Goal: Task Accomplishment & Management: Use online tool/utility

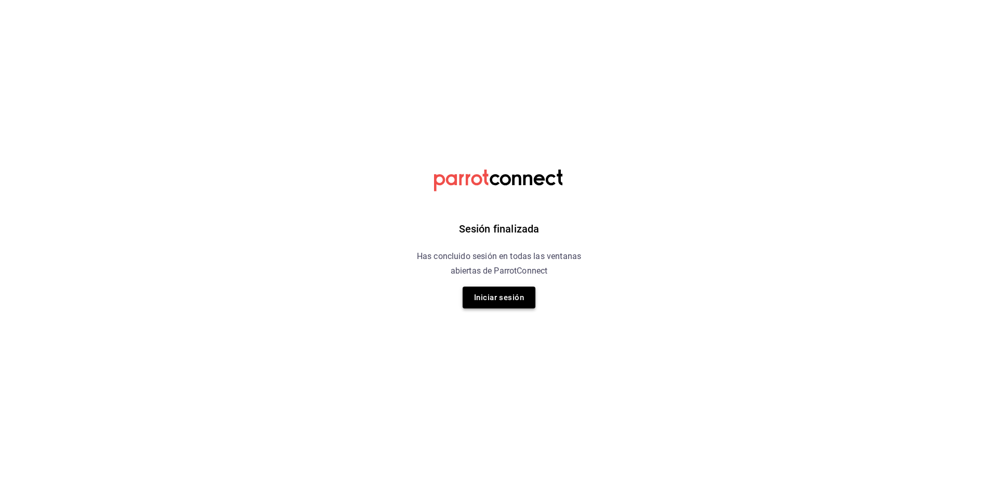
click at [486, 295] on button "Iniciar sesión" at bounding box center [498, 297] width 73 height 22
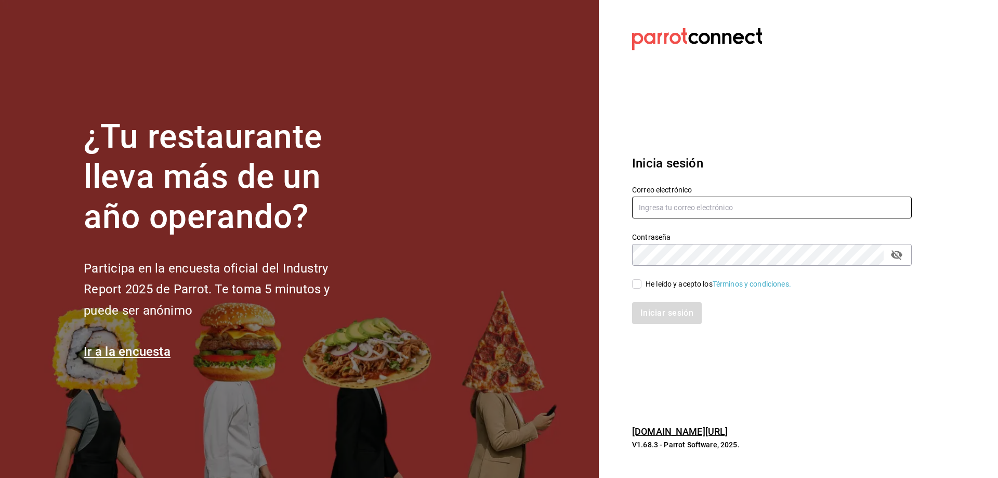
type input "[EMAIL_ADDRESS][DOMAIN_NAME]"
click at [652, 286] on div "He leído y acepto los Términos y condiciones." at bounding box center [718, 284] width 146 height 11
click at [641, 286] on input "He leído y acepto los Términos y condiciones." at bounding box center [636, 283] width 9 height 9
checkbox input "true"
click at [659, 312] on button "Iniciar sesión" at bounding box center [667, 313] width 71 height 22
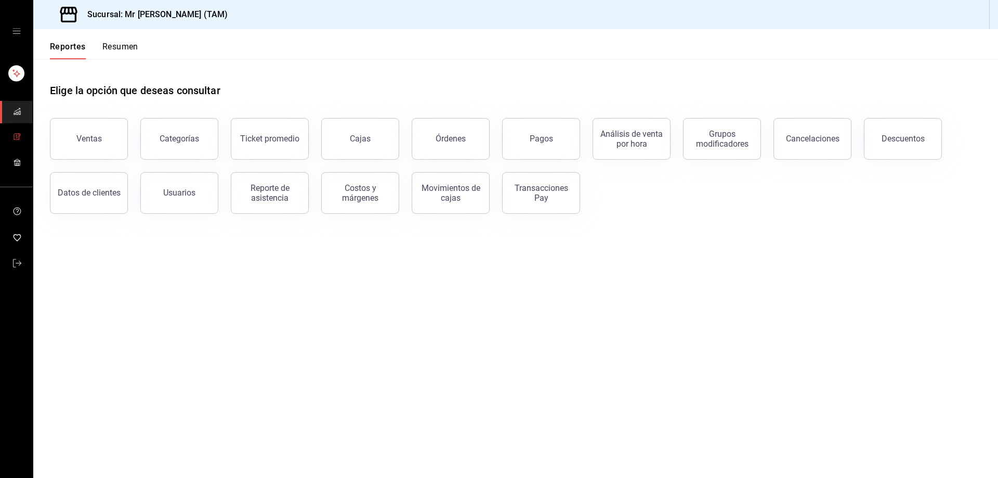
click at [19, 140] on icon "mailbox folders" at bounding box center [17, 137] width 8 height 8
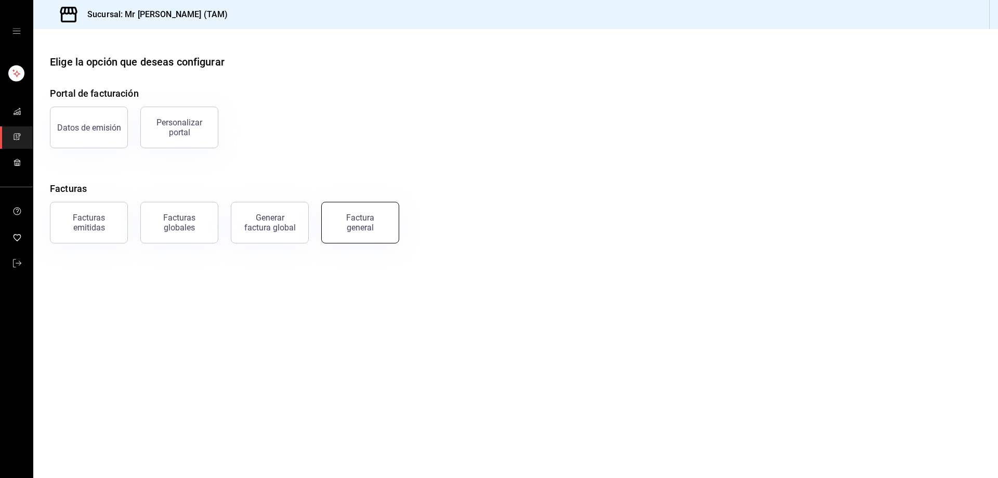
click at [347, 221] on div "Factura general" at bounding box center [360, 223] width 52 height 20
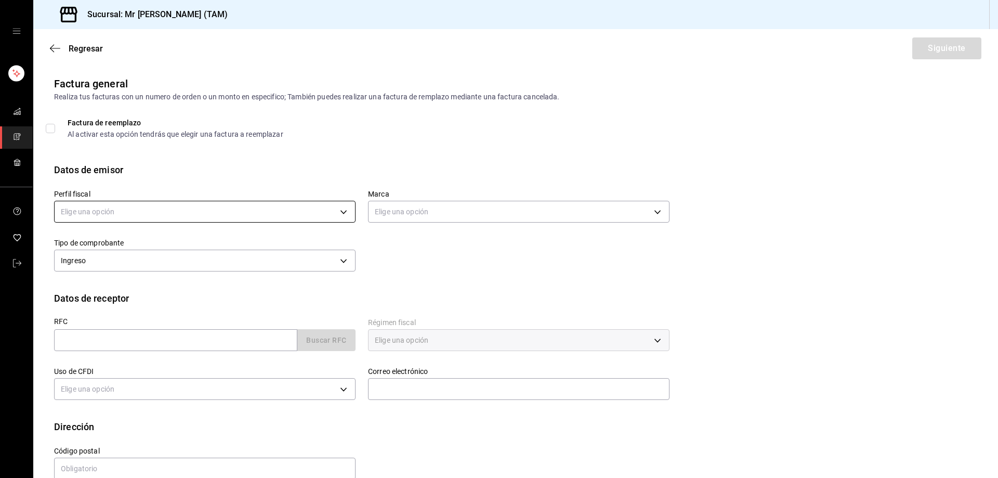
click at [326, 219] on body "Sucursal: Mr Smoky (TAM) Regresar Siguiente Factura general Realiza tus factura…" at bounding box center [499, 239] width 998 height 478
click at [208, 262] on li "LARISSA ITZEL ANG BAUTISTA" at bounding box center [204, 264] width 298 height 19
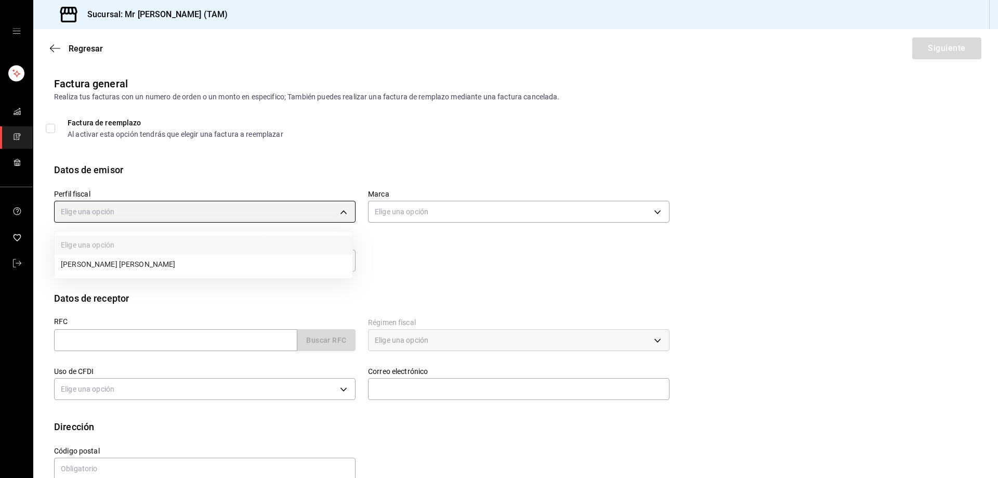
type input "81e23790-b5c9-42c9-a779-7127cee00b47"
type input "7082ddc5-3cea-471a-bd4f-d41619b848f0"
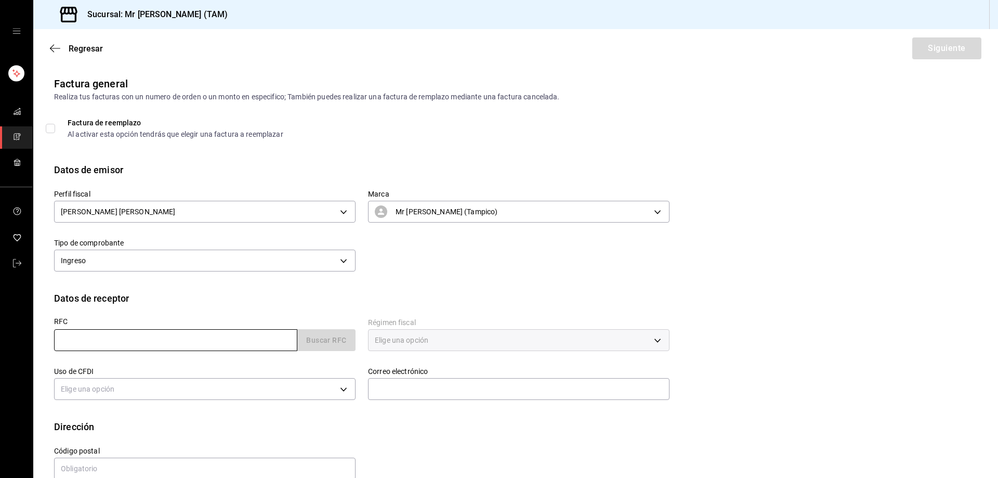
click at [135, 334] on input "text" at bounding box center [175, 340] width 243 height 22
paste input "PHM071204988"
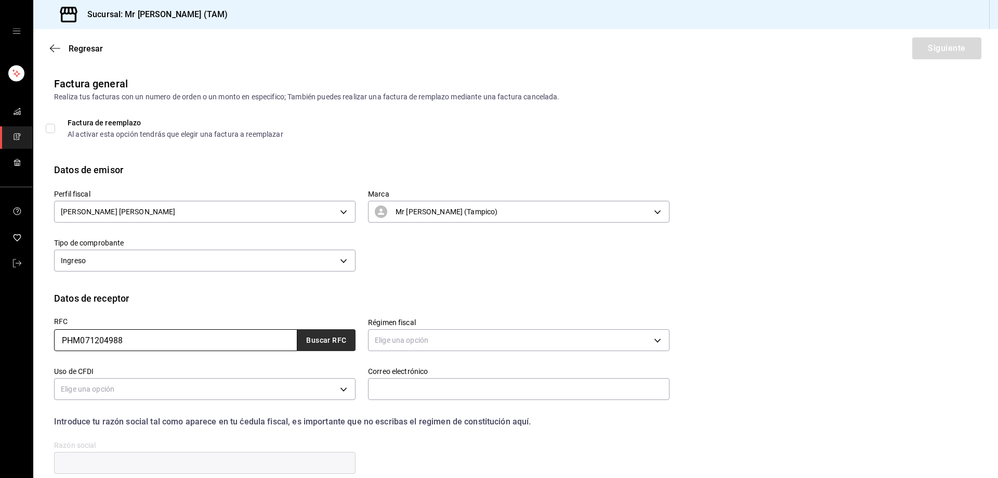
type input "PHM071204988"
click at [341, 347] on button "Buscar RFC" at bounding box center [326, 340] width 58 height 22
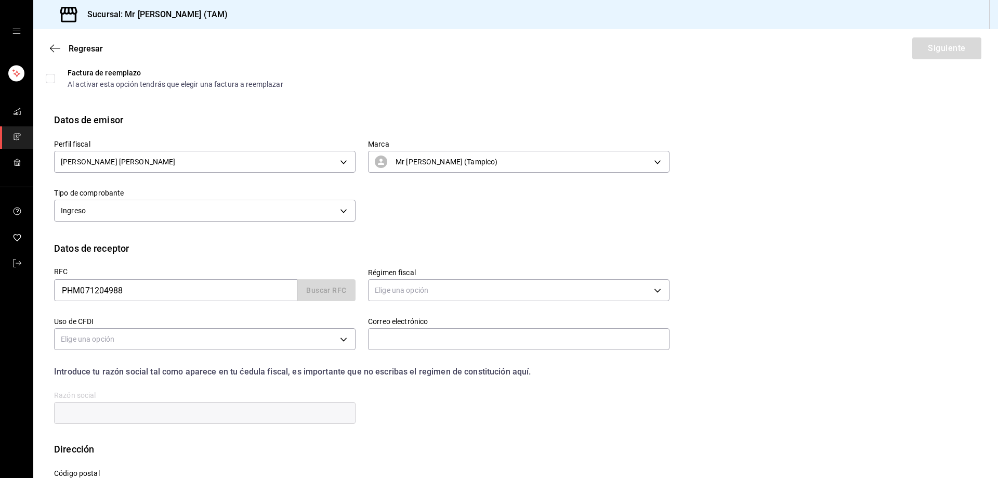
scroll to position [92, 0]
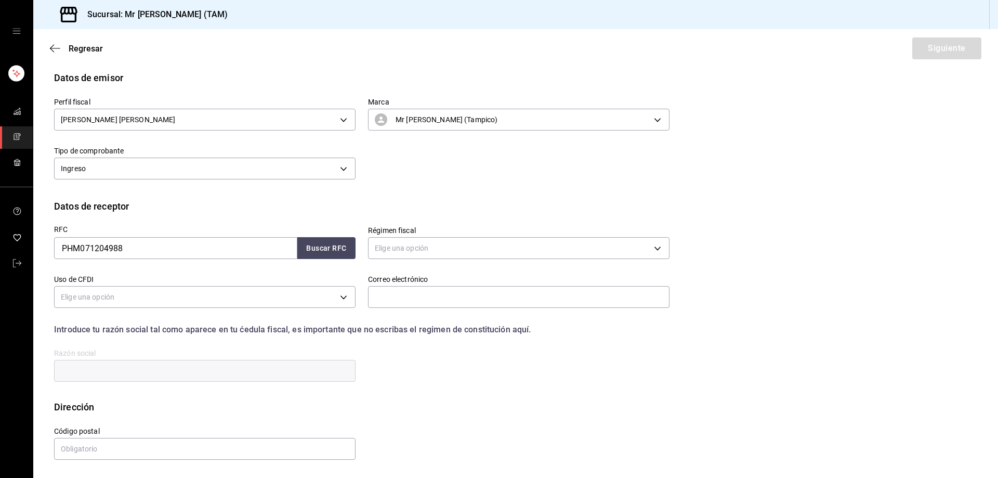
click at [428, 236] on div "Elige una opción" at bounding box center [518, 247] width 301 height 28
click at [430, 252] on body "Sucursal: Mr Smoky (TAM) Regresar Siguiente Factura general Realiza tus factura…" at bounding box center [499, 239] width 998 height 478
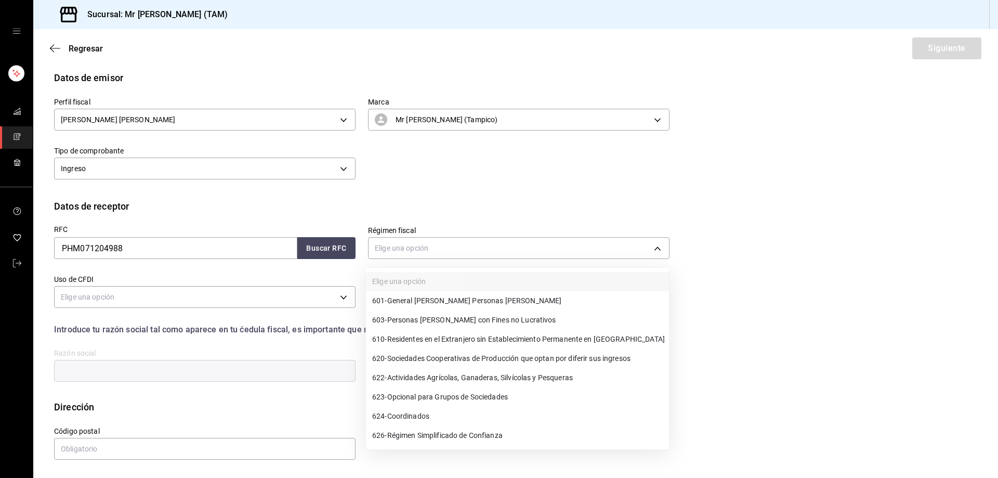
click at [419, 292] on li "601 - General de Ley Personas Morales" at bounding box center [517, 300] width 303 height 19
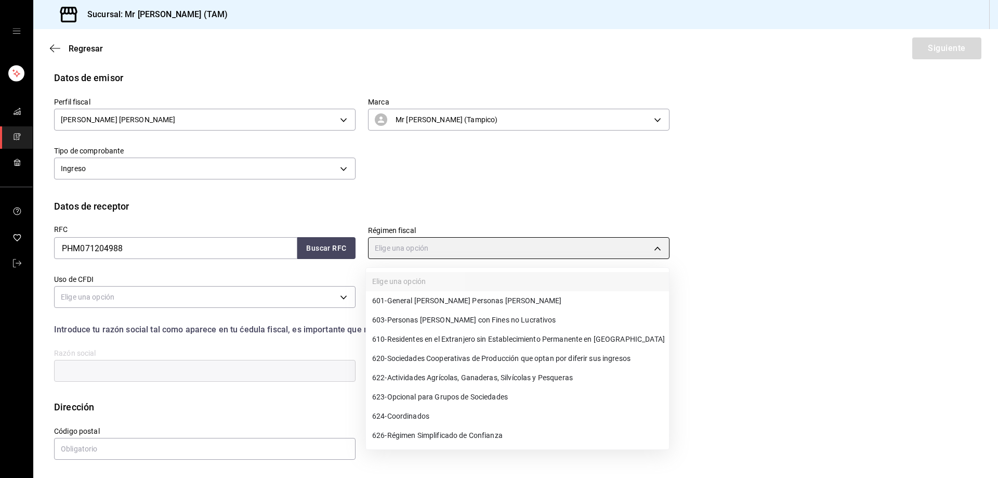
type input "601"
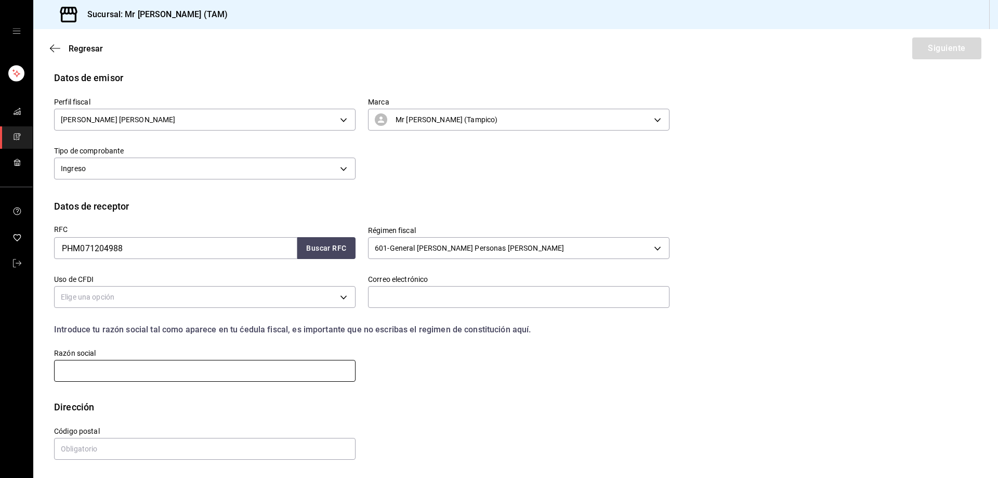
click at [83, 377] on input "text" at bounding box center [204, 371] width 301 height 22
paste input "2. PINTURAS HEMPEL DE MEXICO"
click at [69, 373] on input "2. PINTURAS HEMPEL DE MEXICO" at bounding box center [204, 371] width 301 height 22
type input "PINTURAS HEMPEL DE MEXICO"
click at [329, 246] on button "Buscar RFC" at bounding box center [326, 248] width 58 height 22
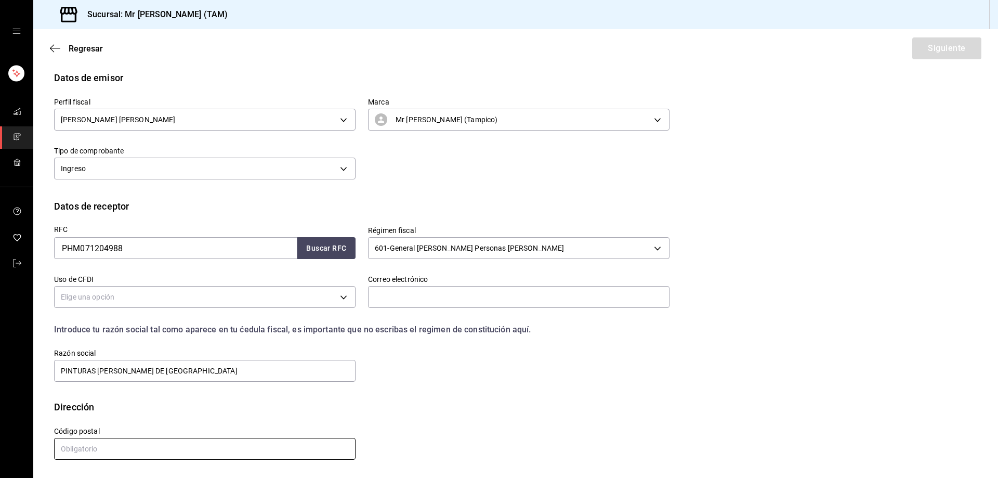
click at [123, 450] on input "text" at bounding box center [204, 449] width 301 height 22
paste input "91697"
type input "91697"
click at [202, 299] on body "Sucursal: Mr Smoky (TAM) Regresar Siguiente Factura general Realiza tus factura…" at bounding box center [499, 239] width 998 height 478
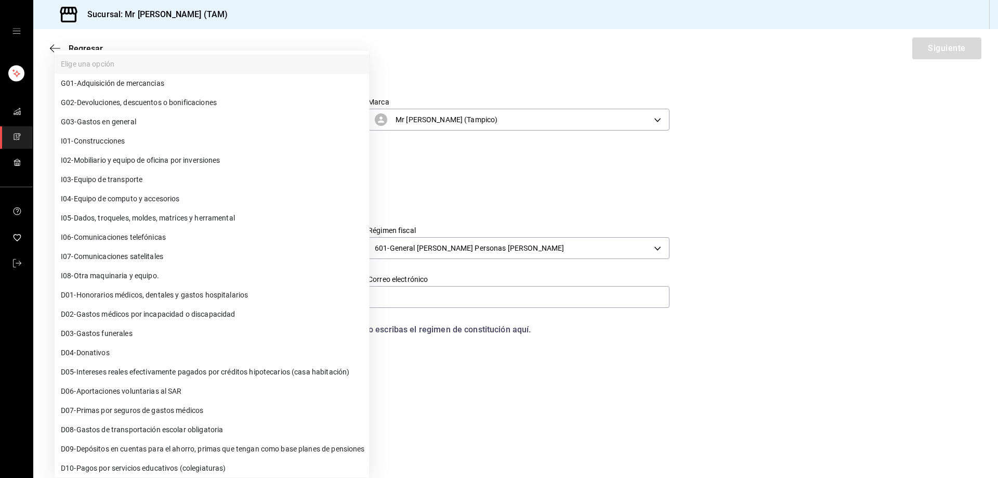
click at [122, 121] on span "G03 - Gastos en general" at bounding box center [98, 121] width 75 height 11
type input "G03"
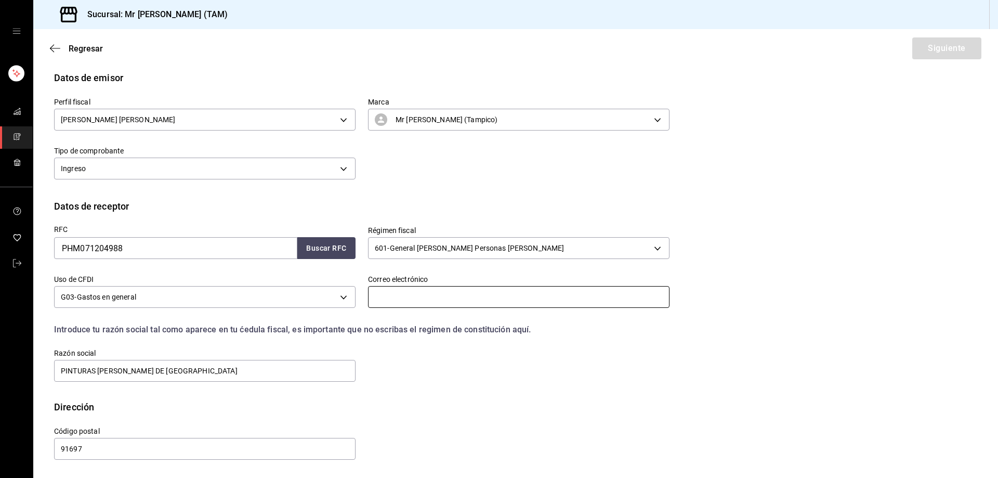
click at [418, 297] on input "text" at bounding box center [518, 297] width 301 height 22
paste input "4. abec@hempel.com"
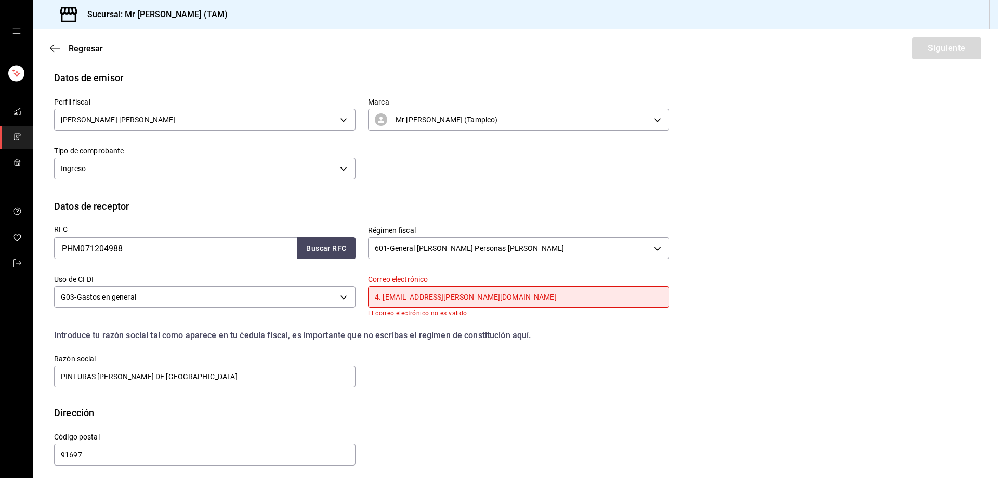
click at [384, 299] on input "4. abec@hempel.com" at bounding box center [518, 297] width 301 height 22
click at [381, 298] on input "4. abec@hempel.com" at bounding box center [518, 297] width 301 height 22
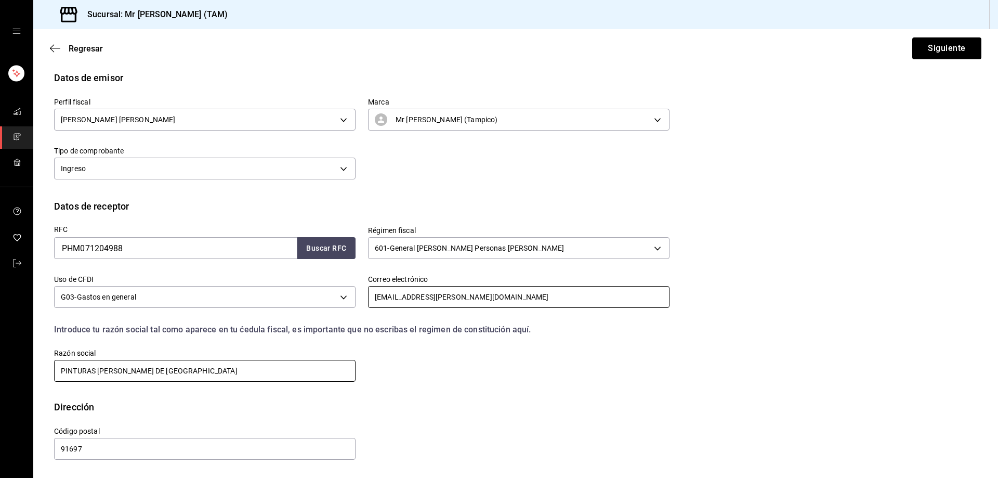
type input "abec@hempel.com"
click at [259, 380] on input "PINTURAS HEMPEL DE MEXICO" at bounding box center [204, 371] width 301 height 22
type input "PINTURAS HEMPEL DE MEXICO"
click at [105, 456] on input "91697" at bounding box center [204, 449] width 301 height 22
click at [926, 46] on button "Siguiente" at bounding box center [946, 48] width 69 height 22
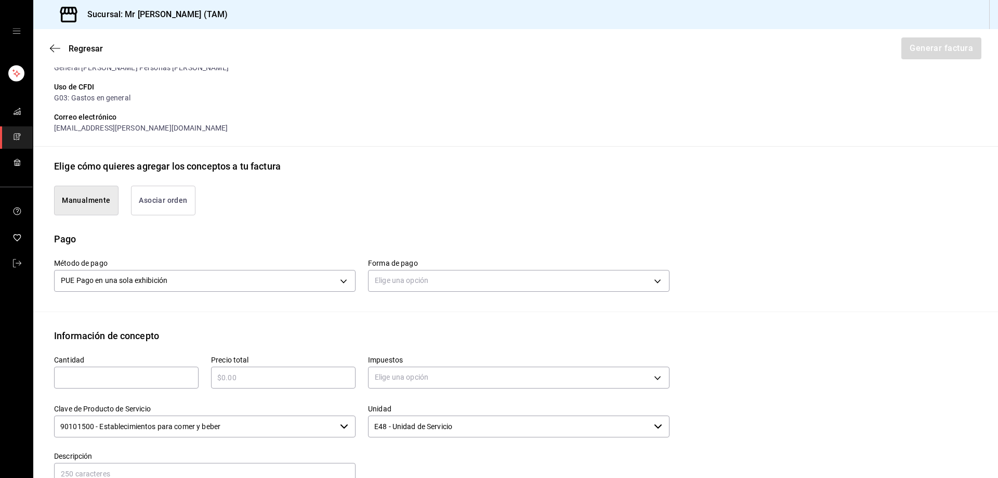
scroll to position [248, 0]
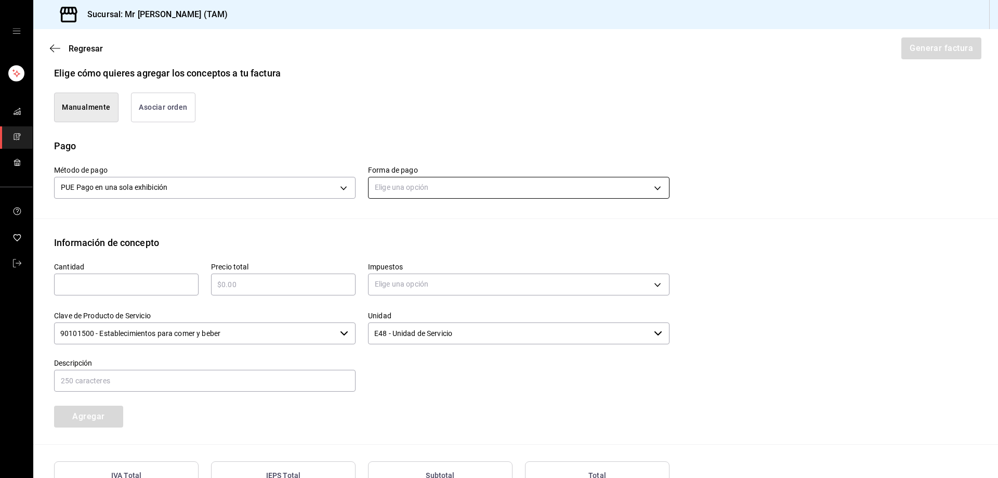
click at [428, 184] on body "Sucursal: Mr Smoky (TAM) Regresar Generar factura Emisor Perfil fiscal LARISSA …" at bounding box center [499, 239] width 998 height 478
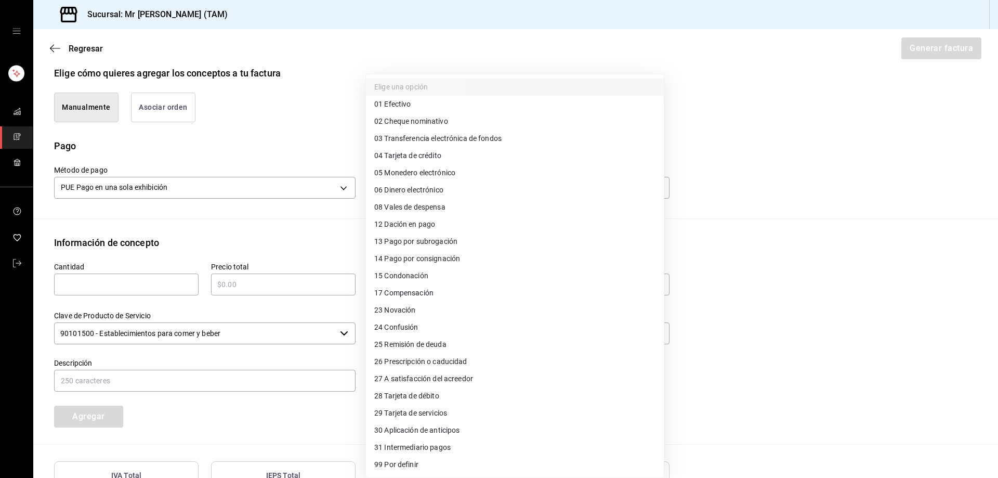
click at [436, 151] on span "04 Tarjeta de crédito" at bounding box center [407, 155] width 67 height 11
type input "04"
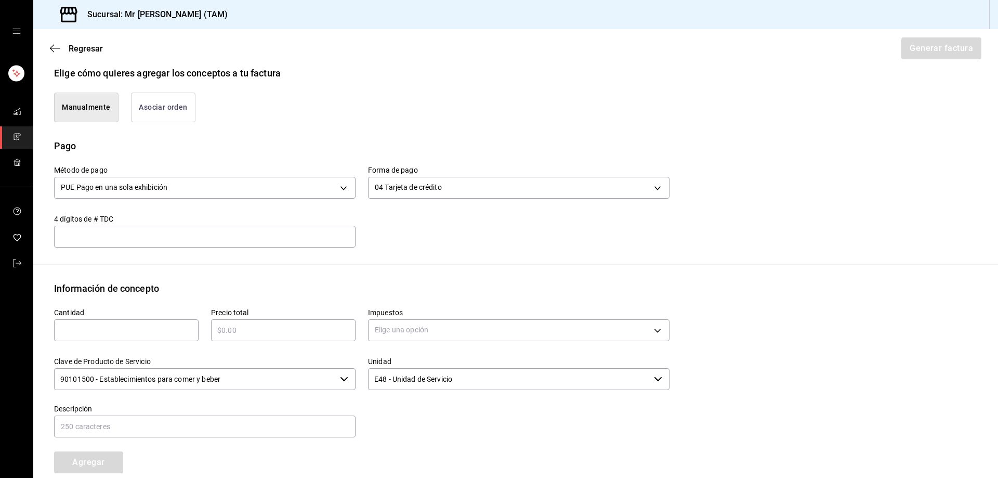
click at [261, 242] on input "text" at bounding box center [204, 236] width 301 height 12
type input "4527"
type input "1"
type input "$1110"
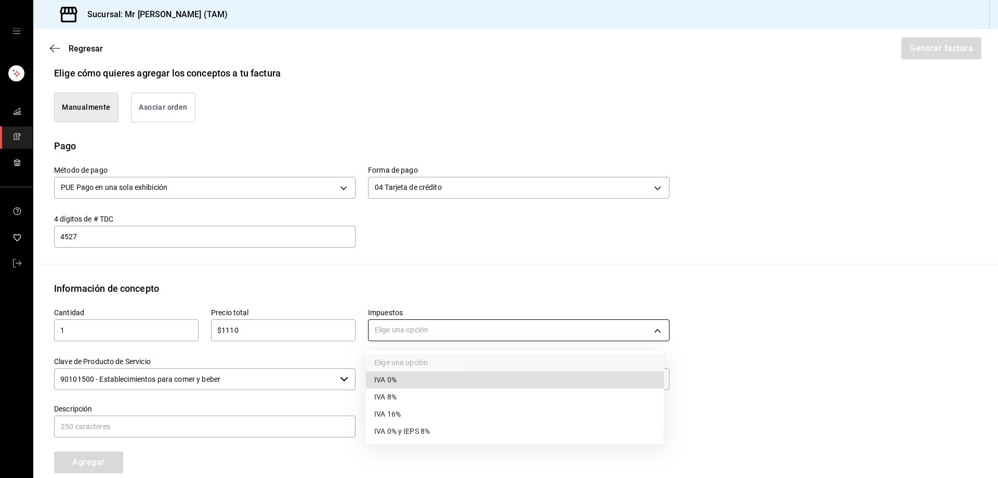
click at [457, 336] on body "Sucursal: Mr Smoky (TAM) Regresar Generar factura Emisor Perfil fiscal LARISSA …" at bounding box center [499, 239] width 998 height 478
click at [407, 413] on li "IVA 16%" at bounding box center [515, 413] width 298 height 17
type input "IVA_16"
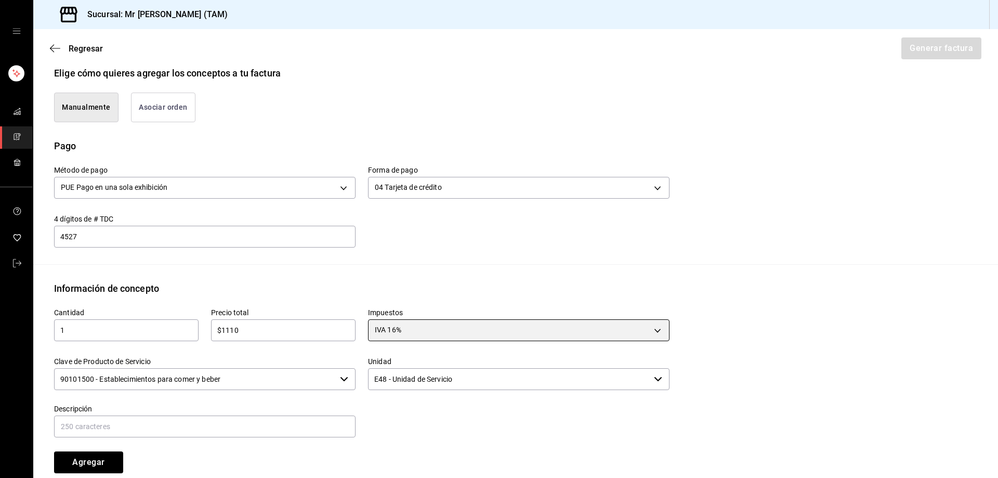
scroll to position [382, 0]
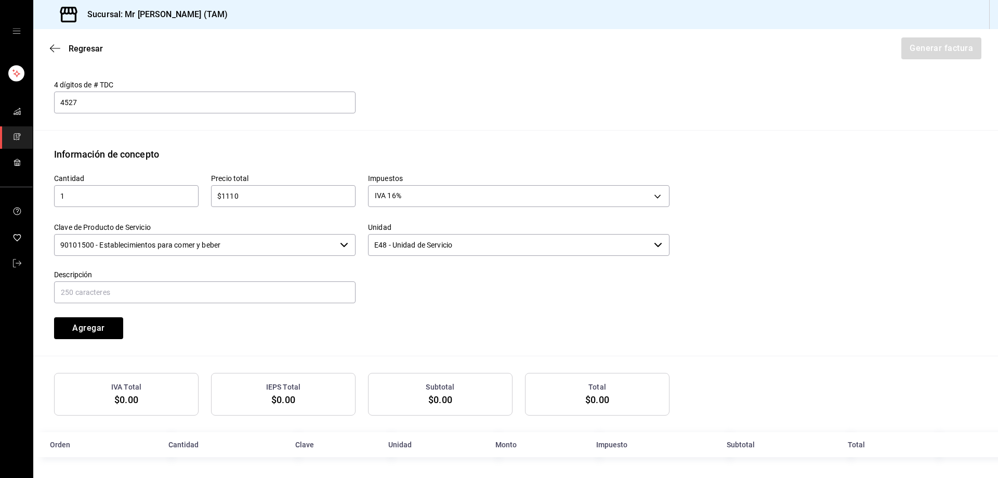
click at [236, 244] on input "90101500 - Establecimientos para comer y beber" at bounding box center [195, 245] width 282 height 22
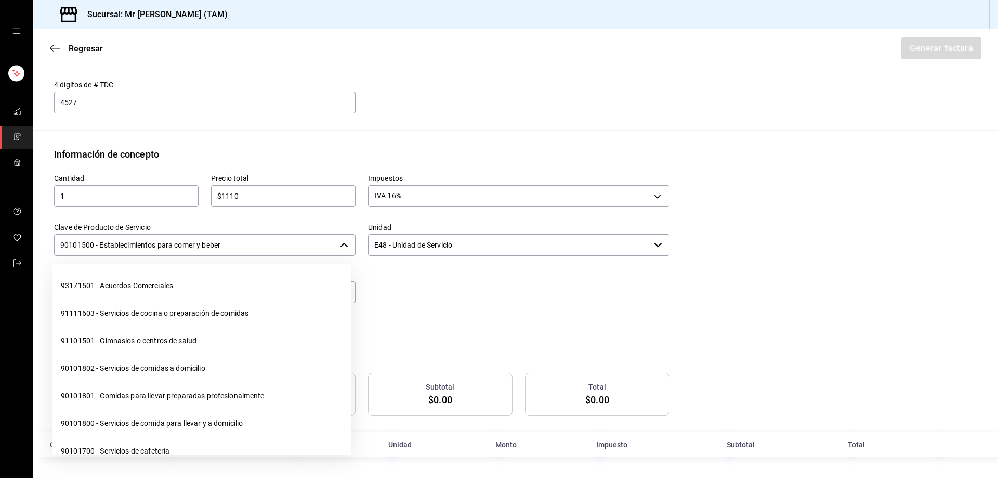
click at [236, 244] on input "90101500 - Establecimientos para comer y beber" at bounding box center [195, 245] width 282 height 22
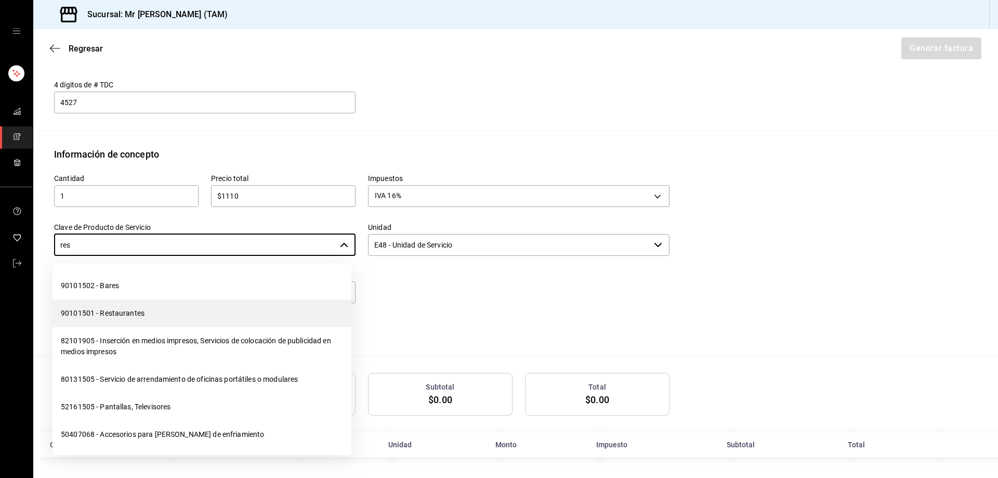
click at [144, 306] on li "90101501 - Restaurantes" at bounding box center [201, 313] width 299 height 28
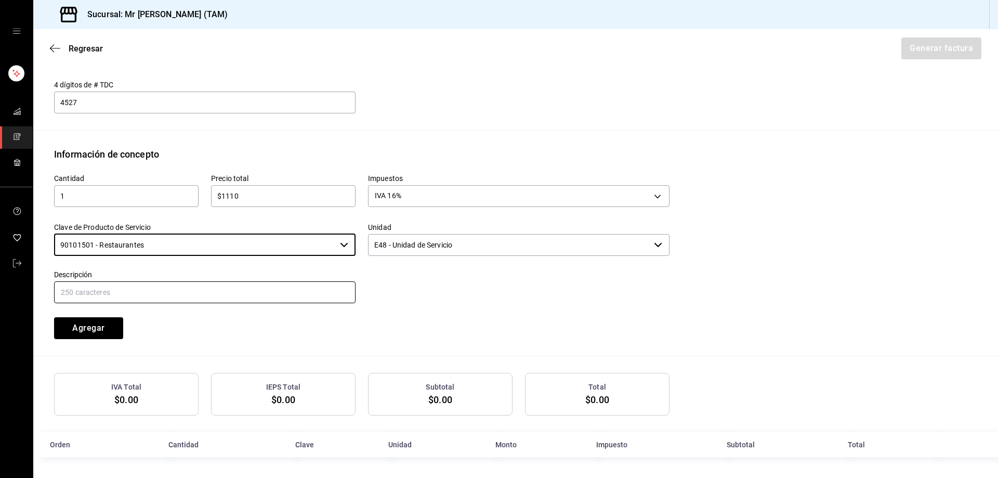
type input "90101501 - Restaurantes"
click at [144, 293] on input "text" at bounding box center [204, 292] width 301 height 22
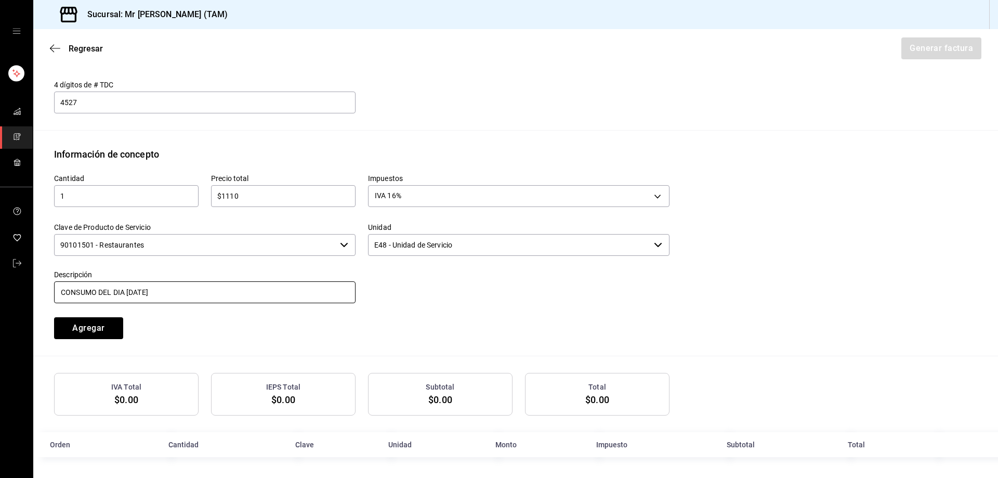
type input "CONSUMO DEL DIA 13 AGOSTO 2025"
click at [108, 336] on button "Agregar" at bounding box center [88, 328] width 69 height 22
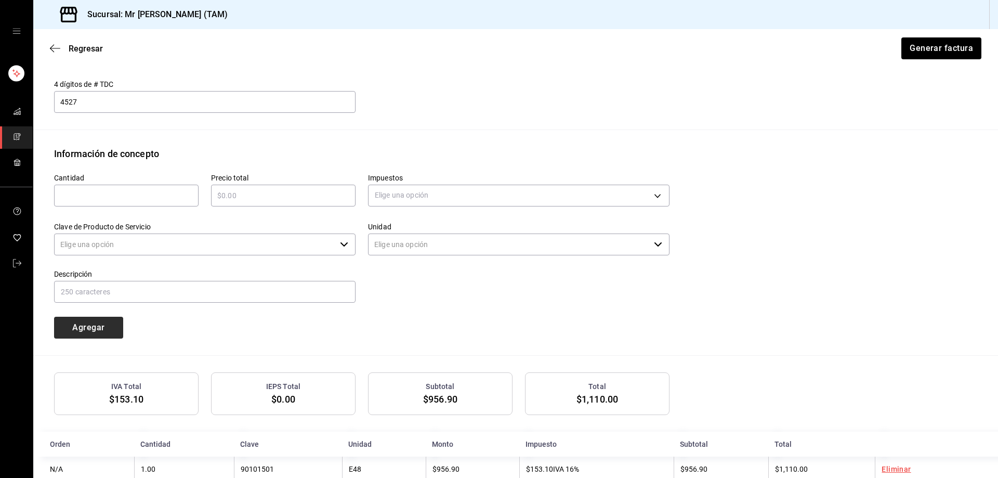
type input "90101500 - Establecimientos para comer y beber"
type input "E48 - Unidad de Servicio"
click at [146, 203] on div "​" at bounding box center [126, 195] width 144 height 22
type input "1"
click at [217, 195] on input "text" at bounding box center [283, 195] width 144 height 12
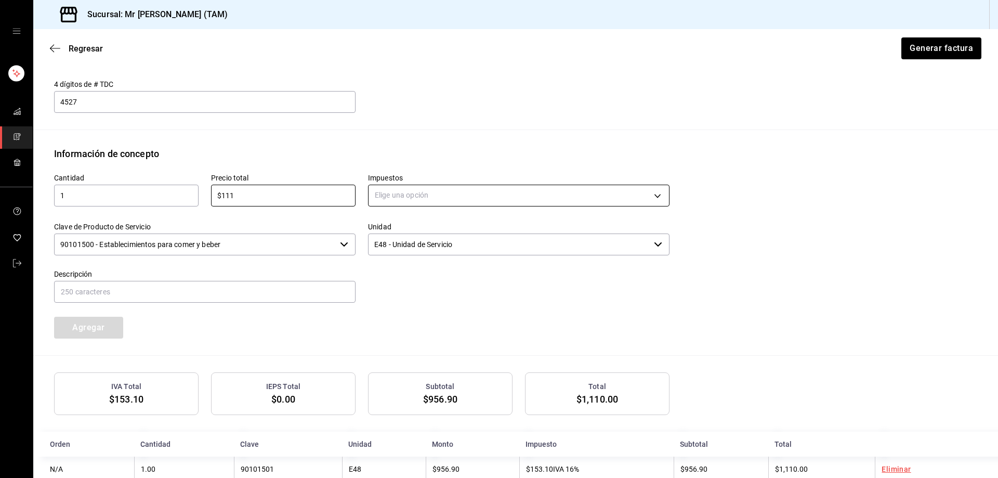
type input "$111"
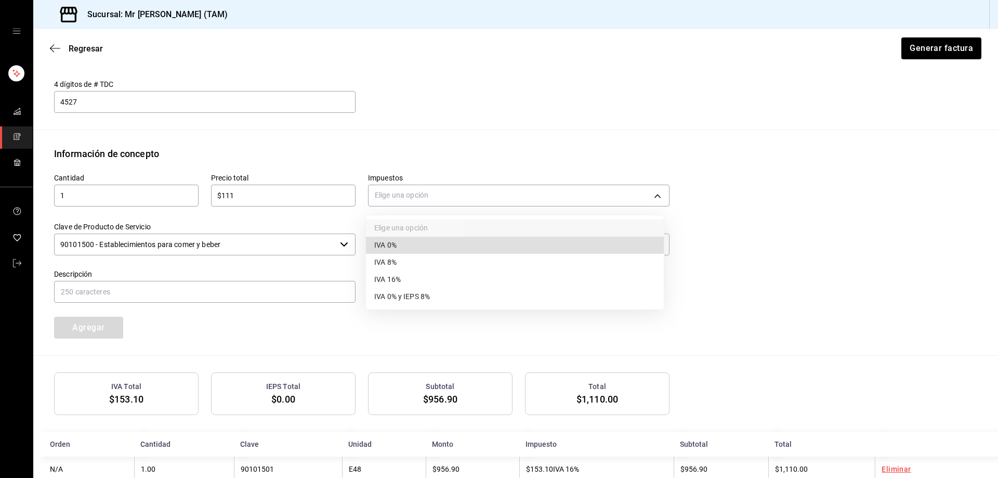
click at [416, 196] on body "Sucursal: Mr Smoky (TAM) Regresar Generar factura Emisor Perfil fiscal LARISSA …" at bounding box center [499, 239] width 998 height 478
click at [391, 251] on li "IVA 0%" at bounding box center [515, 244] width 298 height 17
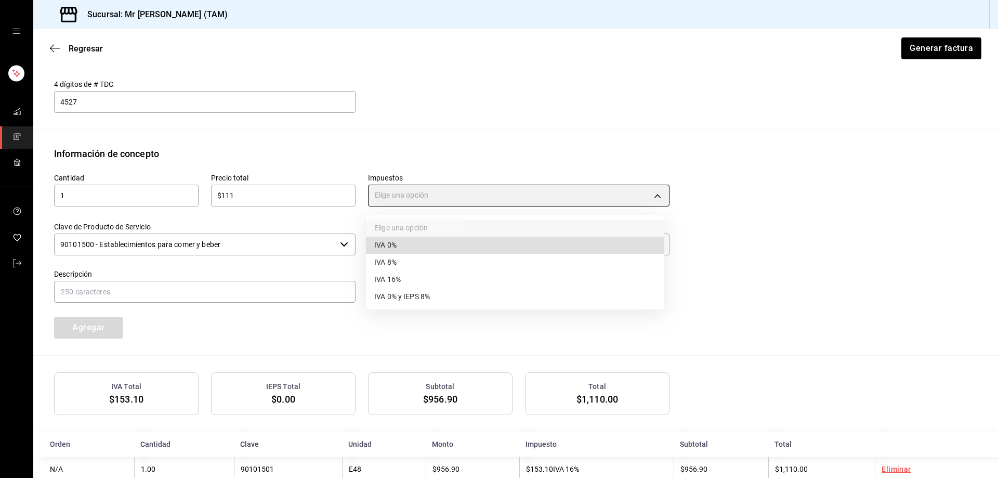
type input "IVA_0"
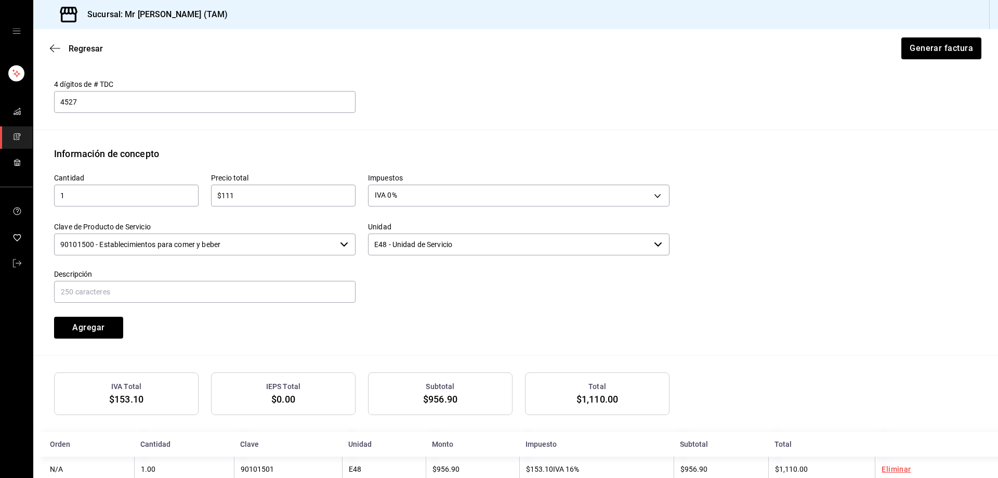
click at [256, 247] on input "90101500 - Establecimientos para comer y beber" at bounding box center [195, 244] width 282 height 22
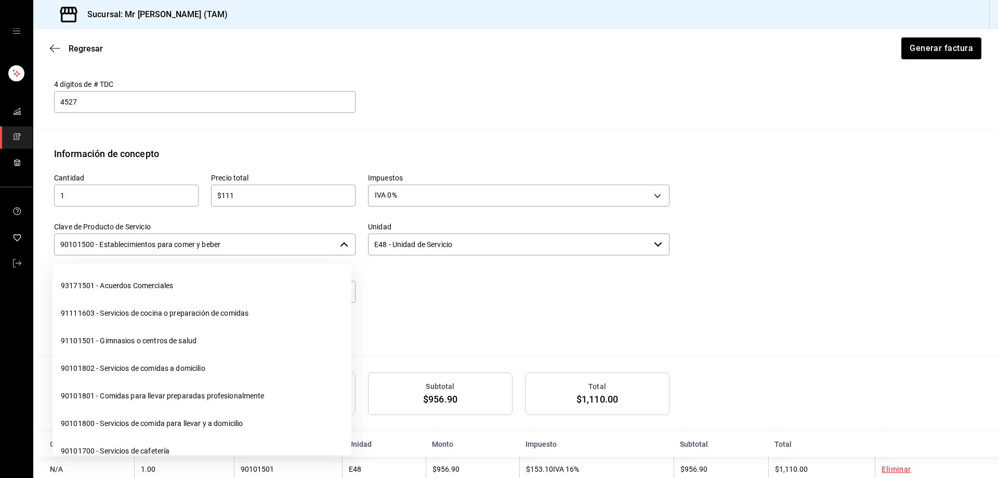
click at [256, 247] on input "90101500 - Establecimientos para comer y beber" at bounding box center [195, 244] width 282 height 22
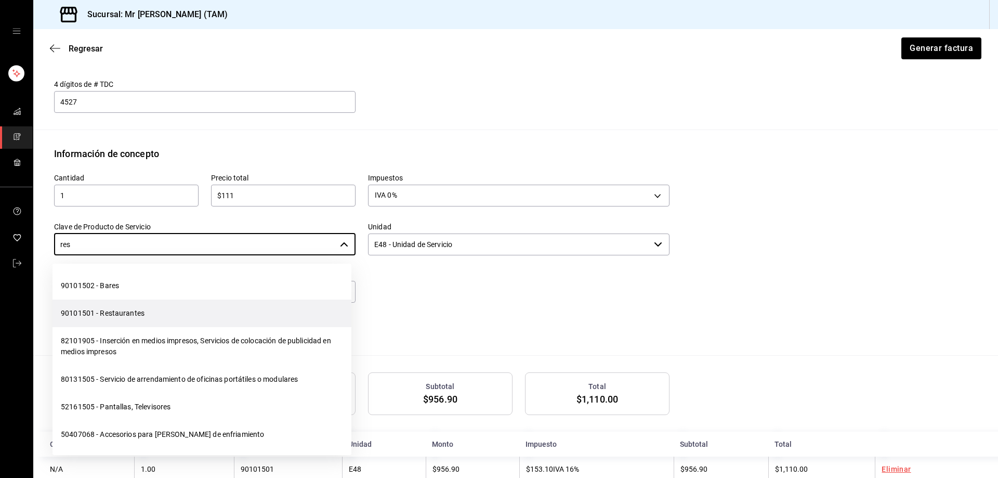
click at [128, 314] on li "90101501 - Restaurantes" at bounding box center [201, 313] width 299 height 28
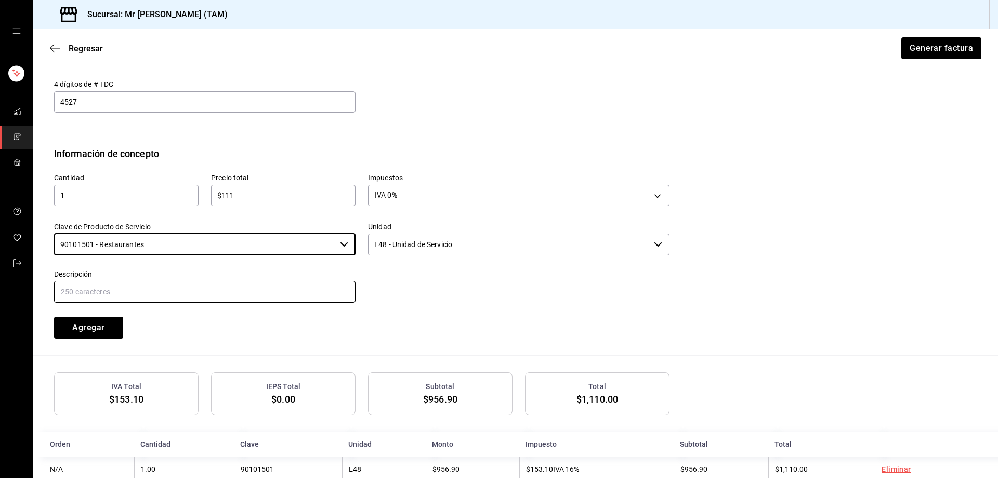
type input "90101501 - Restaurantes"
click at [134, 292] on input "text" at bounding box center [204, 292] width 301 height 22
type input "PROPINA"
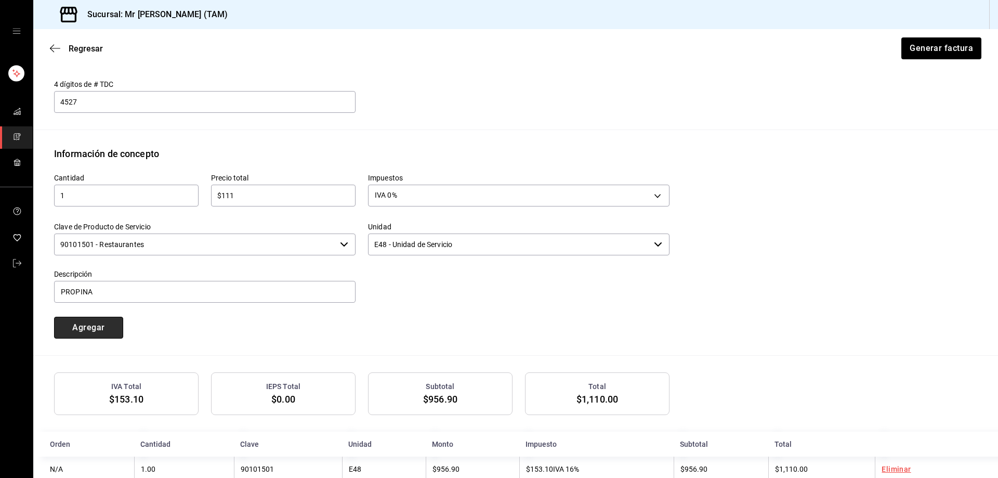
click at [105, 323] on button "Agregar" at bounding box center [88, 327] width 69 height 22
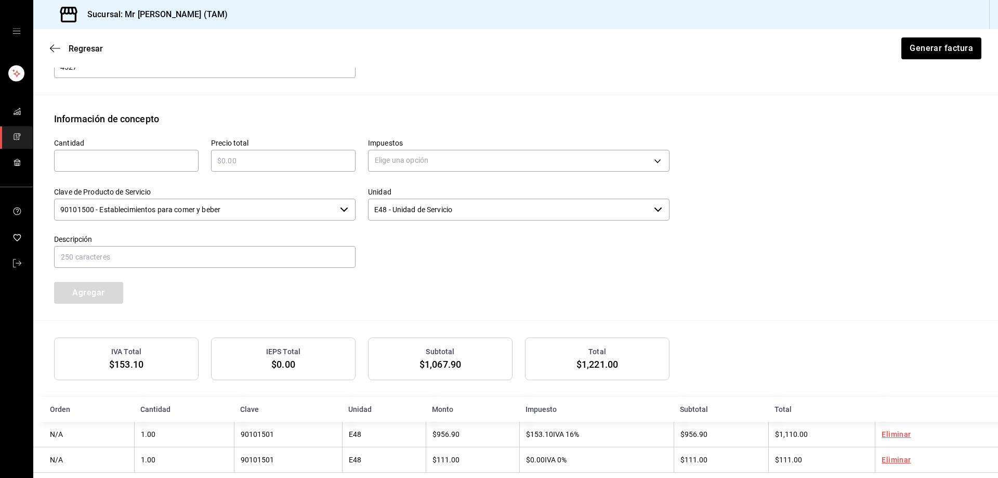
scroll to position [434, 0]
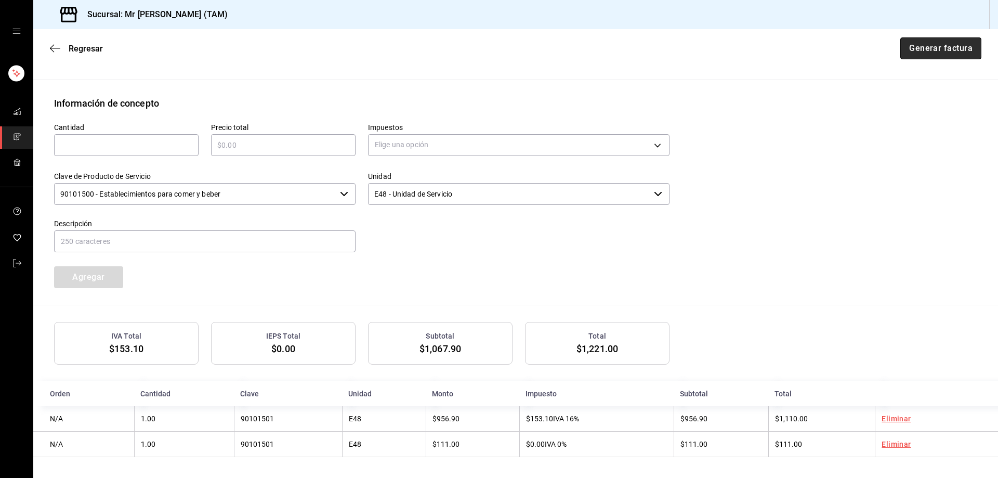
click at [908, 47] on button "Generar factura" at bounding box center [940, 48] width 81 height 22
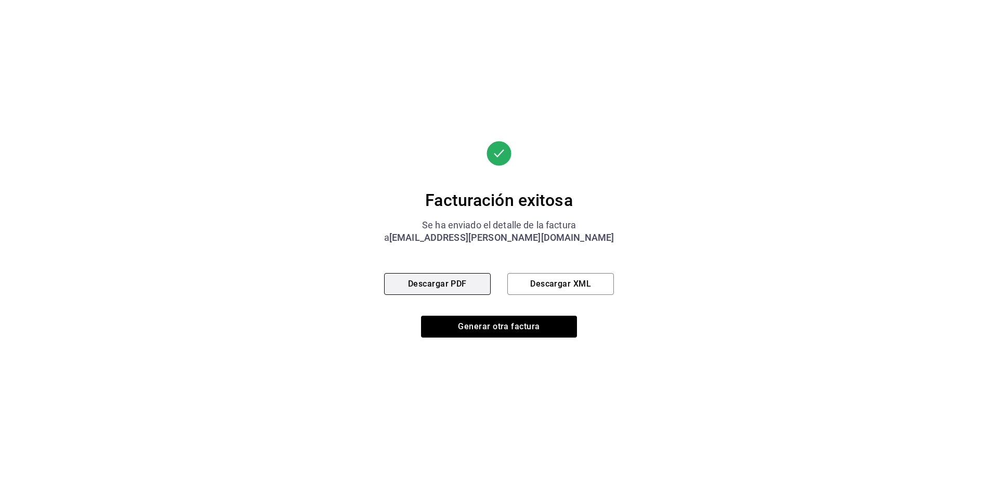
click at [421, 280] on button "Descargar PDF" at bounding box center [437, 284] width 107 height 22
click at [572, 285] on button "Descargar XML" at bounding box center [560, 284] width 107 height 22
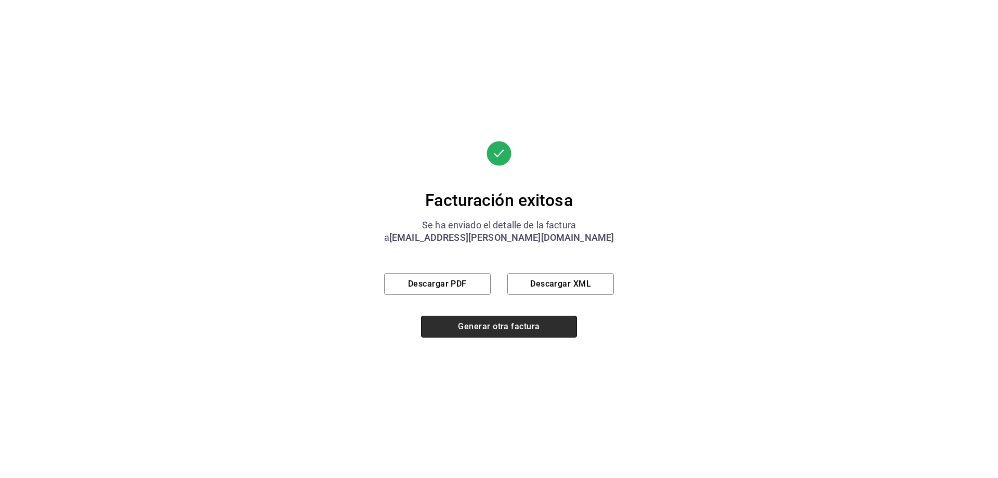
click at [509, 333] on button "Generar otra factura" at bounding box center [499, 326] width 156 height 22
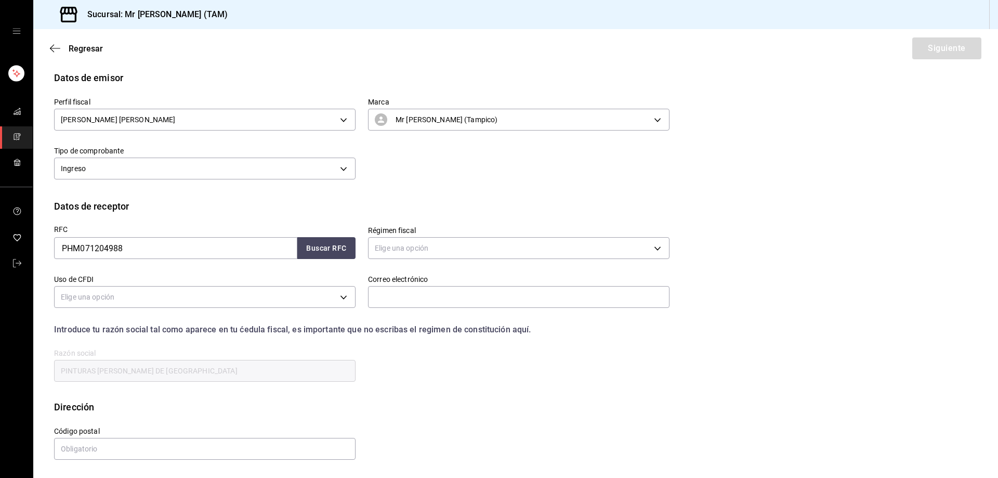
scroll to position [20, 0]
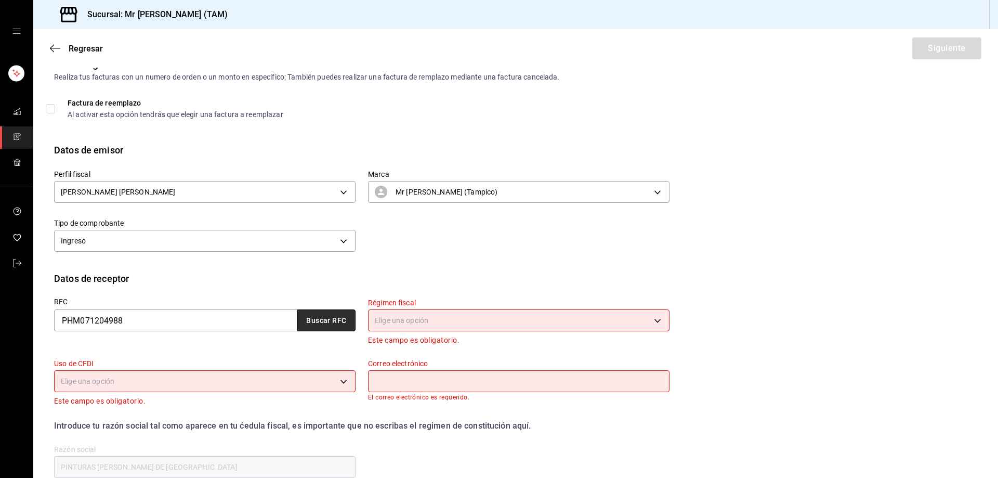
click at [328, 321] on button "Buscar RFC" at bounding box center [326, 320] width 58 height 22
type input "601"
type input "G03"
type input "abec@hempel.com"
type input "91697"
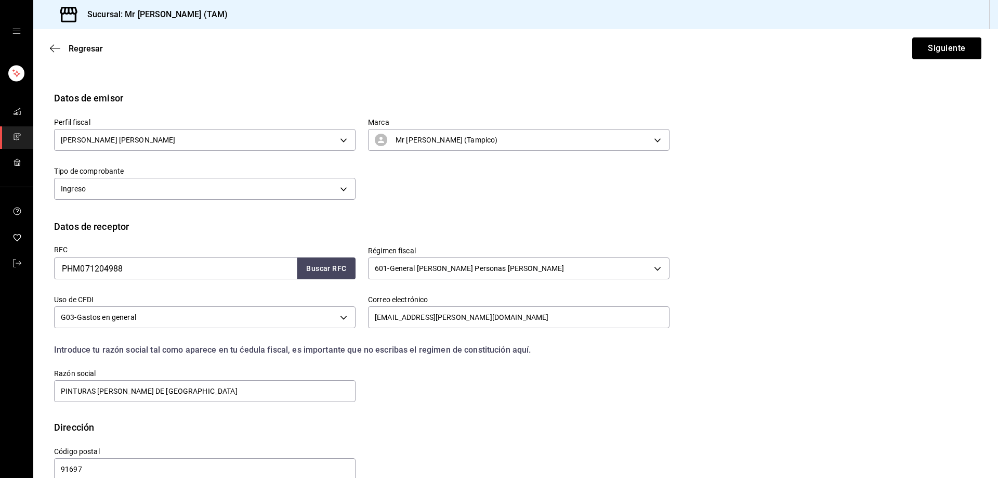
scroll to position [92, 0]
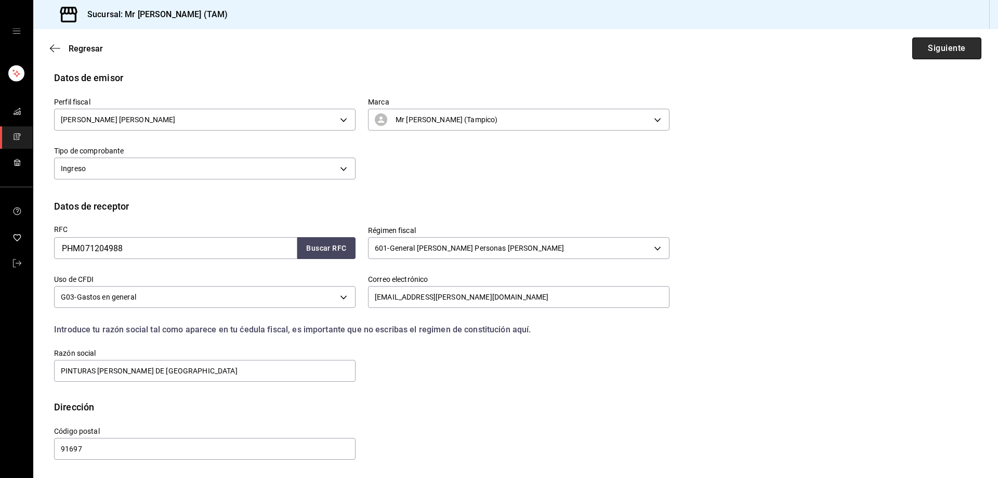
click at [957, 47] on button "Siguiente" at bounding box center [946, 48] width 69 height 22
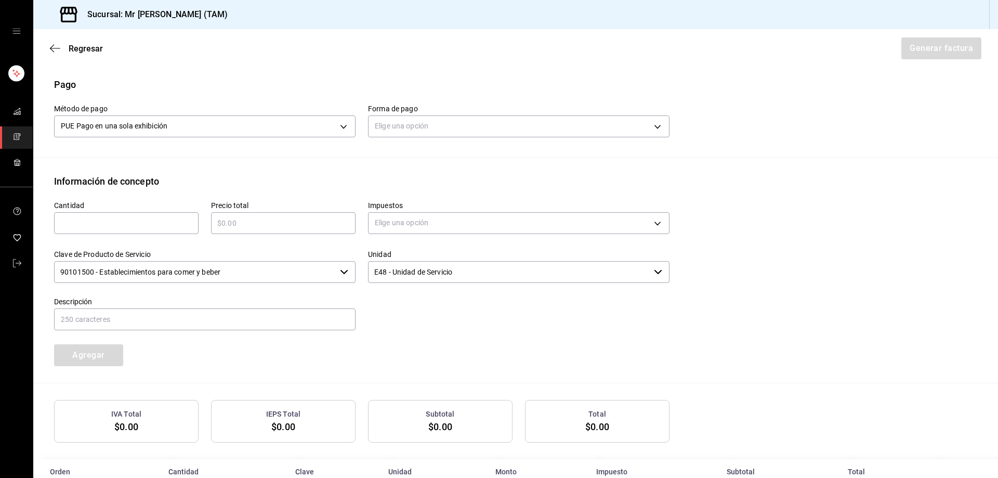
scroll to position [337, 0]
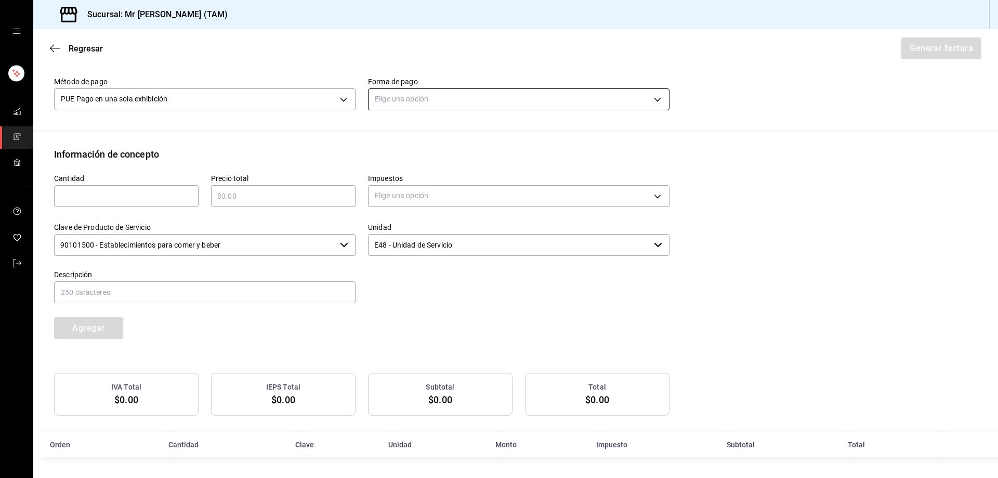
click at [484, 102] on body "Sucursal: Mr Smoky (TAM) Regresar Generar factura Emisor Perfil fiscal LARISSA …" at bounding box center [499, 239] width 998 height 478
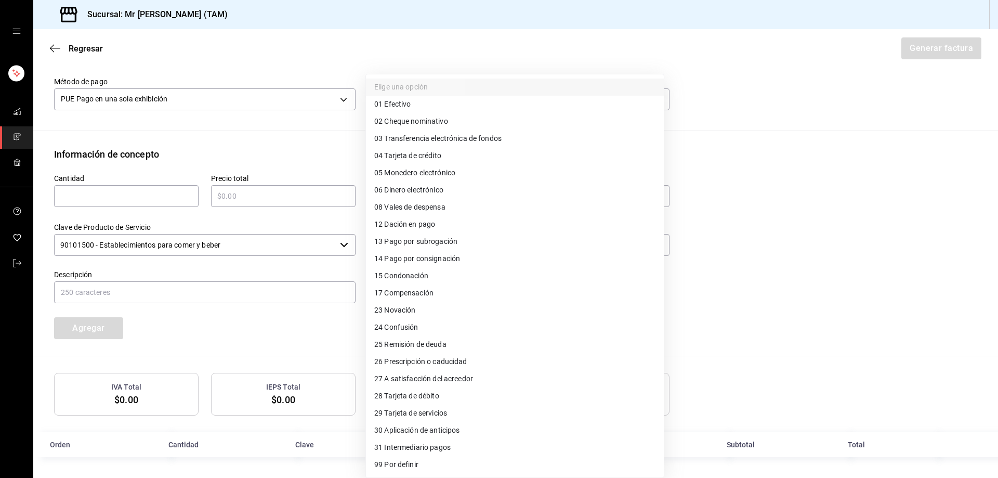
click at [435, 154] on span "04 Tarjeta de crédito" at bounding box center [407, 155] width 67 height 11
type input "04"
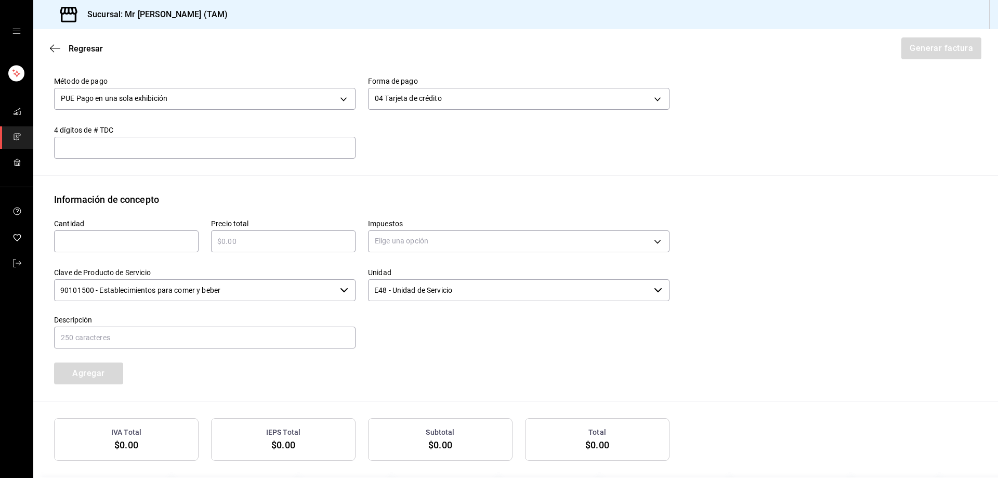
click at [197, 146] on input "text" at bounding box center [204, 147] width 301 height 12
type input "4527"
type input "1"
type input "$1110"
click at [417, 239] on body "Sucursal: Mr Smoky (TAM) Regresar Generar factura Emisor Perfil fiscal LARISSA …" at bounding box center [499, 239] width 998 height 478
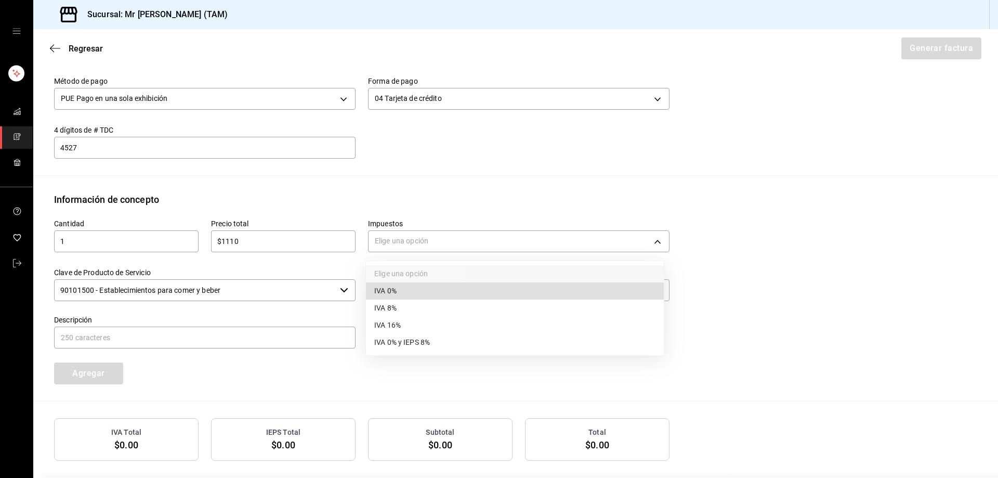
click at [399, 319] on li "IVA 16%" at bounding box center [515, 324] width 298 height 17
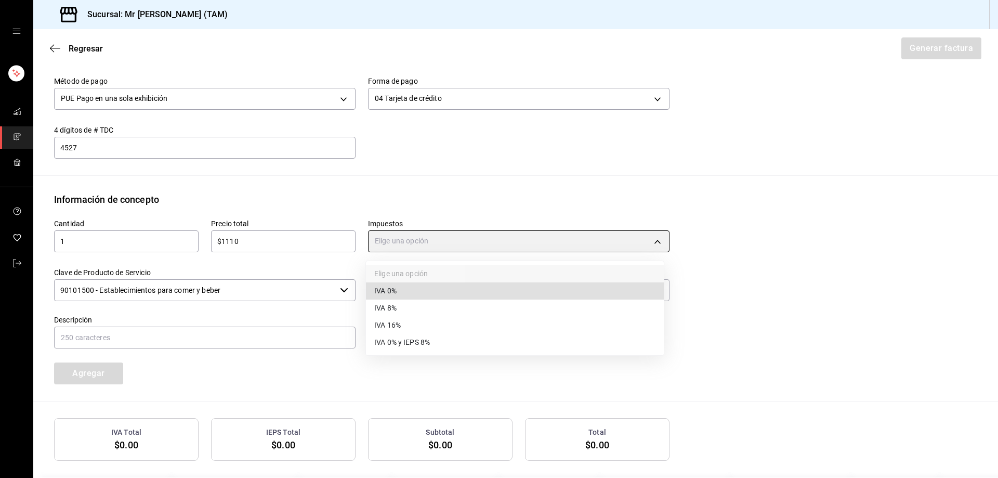
type input "IVA_16"
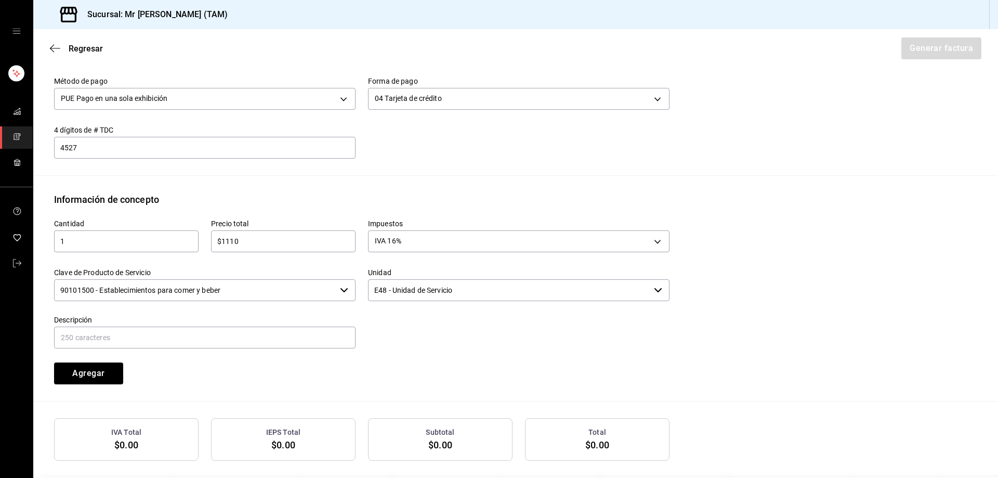
click at [292, 287] on input "90101500 - Establecimientos para comer y beber" at bounding box center [195, 290] width 282 height 22
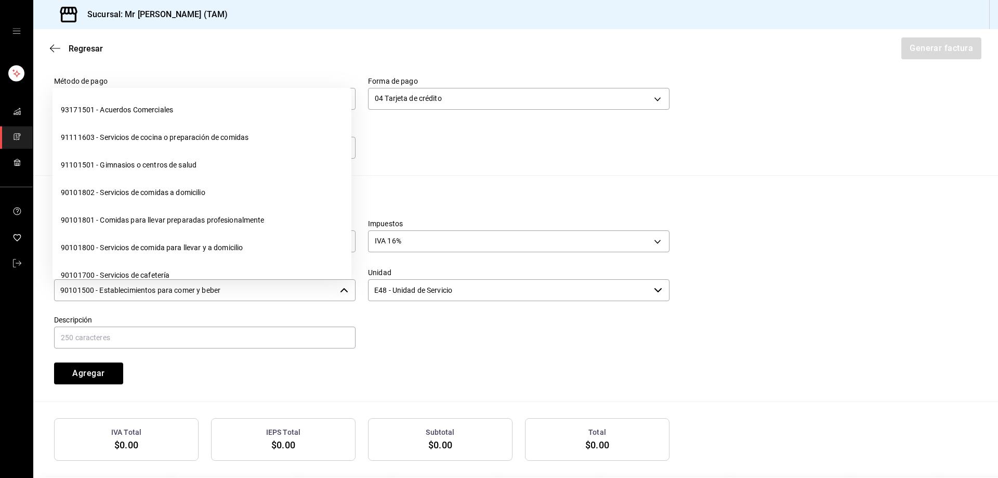
click at [292, 287] on input "90101500 - Establecimientos para comer y beber" at bounding box center [195, 290] width 282 height 22
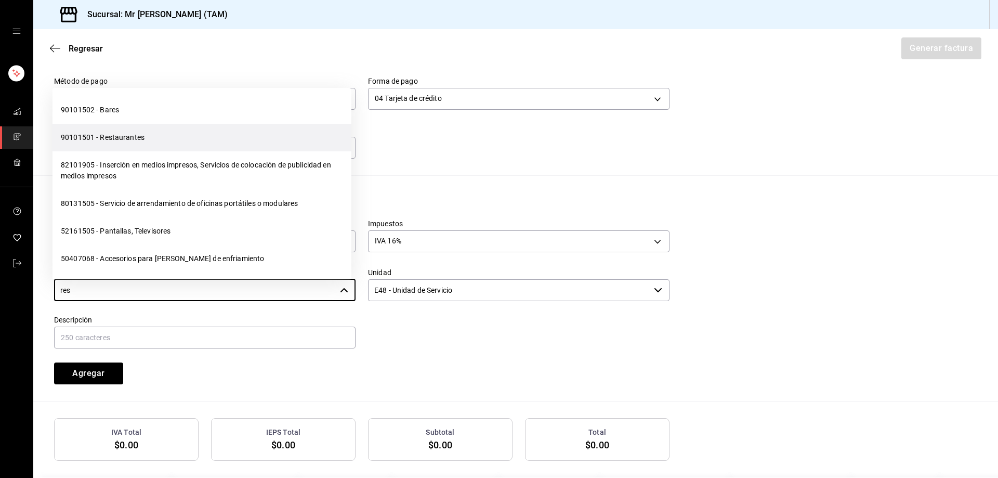
click at [160, 137] on li "90101501 - Restaurantes" at bounding box center [201, 138] width 299 height 28
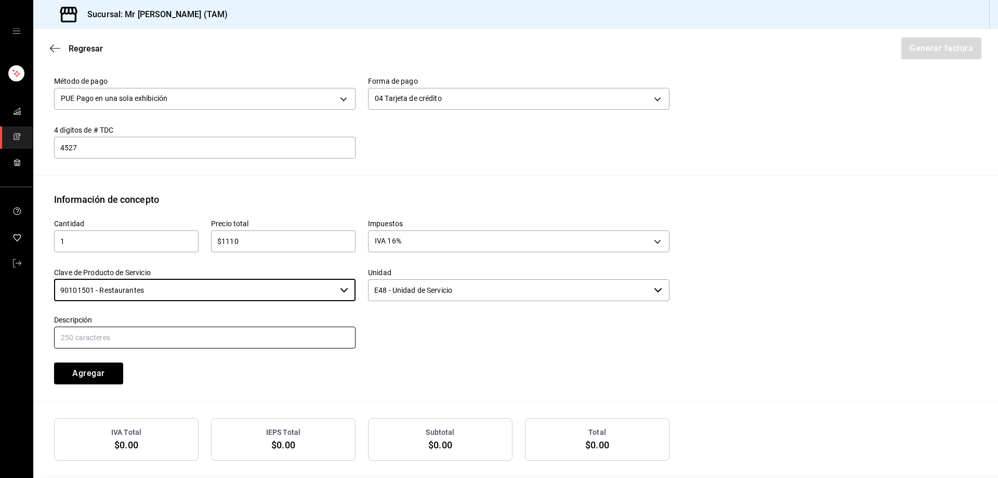
type input "90101501 - Restaurantes"
click at [325, 332] on input "text" at bounding box center [204, 337] width 301 height 22
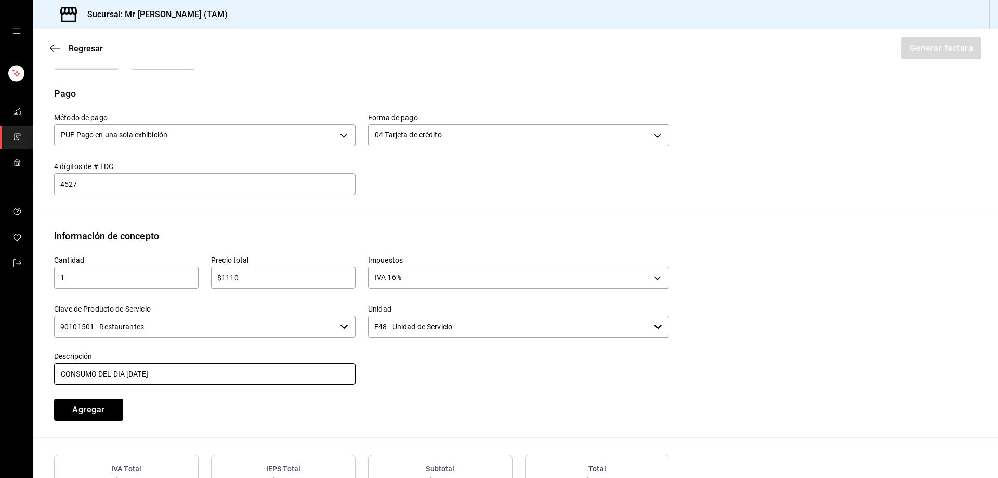
scroll to position [285, 0]
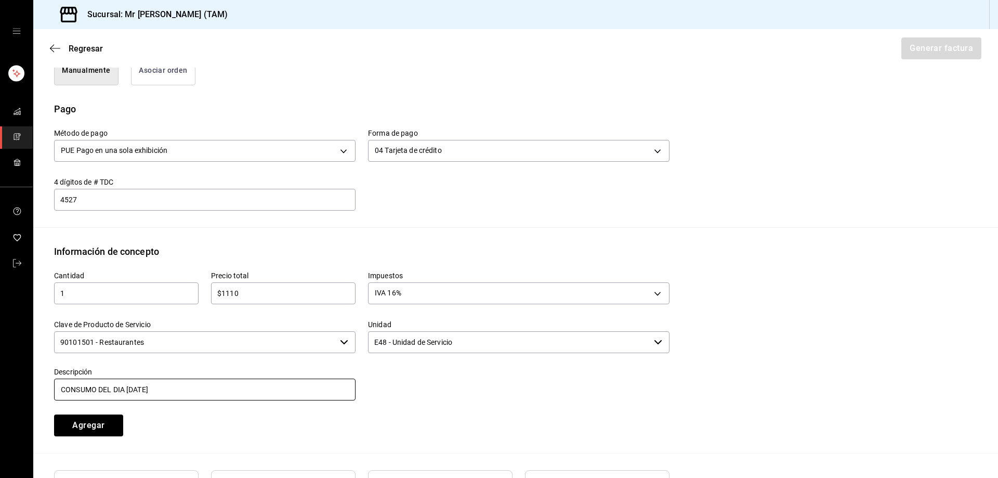
click at [128, 390] on input "CONSUMO DEL DIA 14 AGOSTO 2025" at bounding box center [204, 389] width 301 height 22
type input "CONSUMO DEL DIA 06 AGOSTO 2025"
click at [212, 397] on input "CONSUMO DEL DIA 06 AGOSTO 2025" at bounding box center [204, 389] width 301 height 22
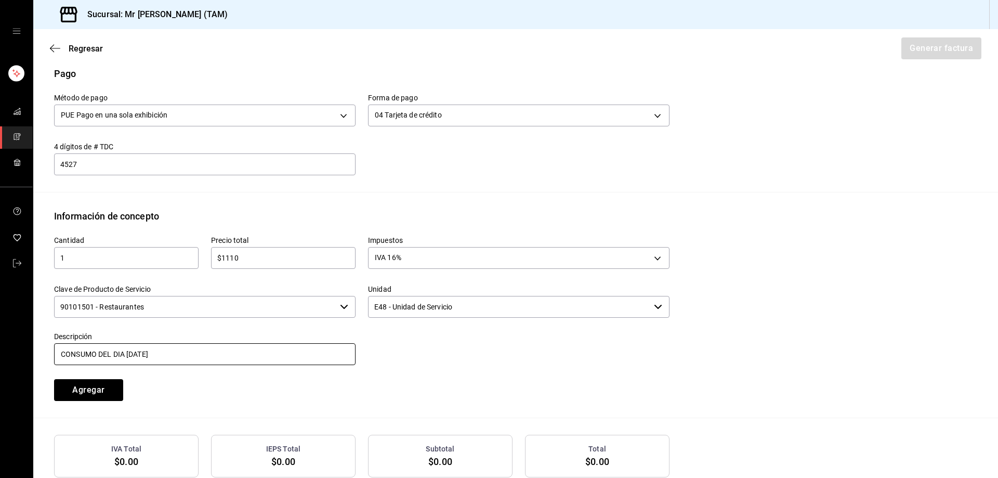
scroll to position [337, 0]
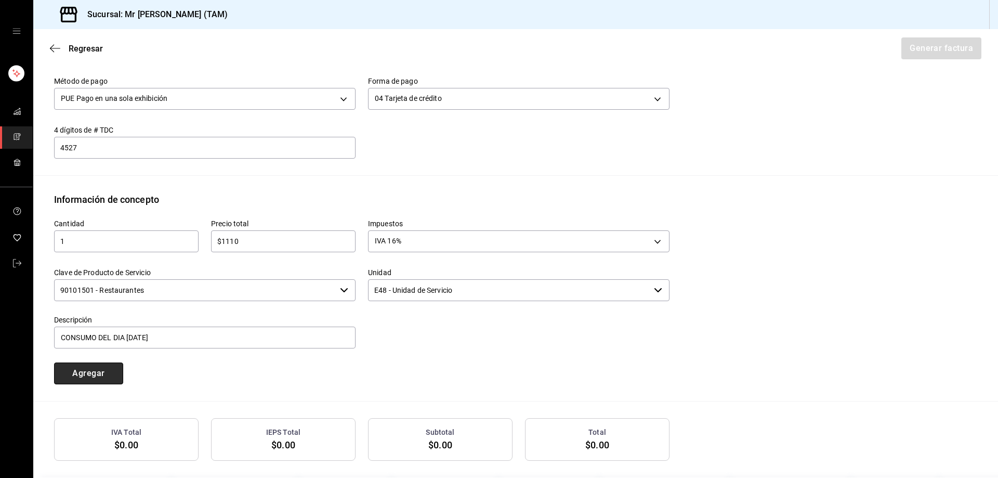
click at [101, 377] on button "Agregar" at bounding box center [88, 373] width 69 height 22
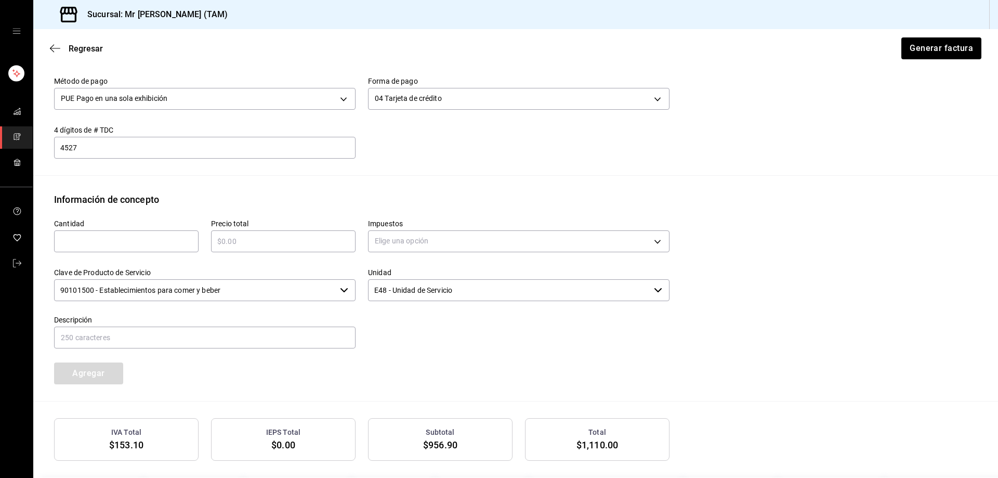
scroll to position [408, 0]
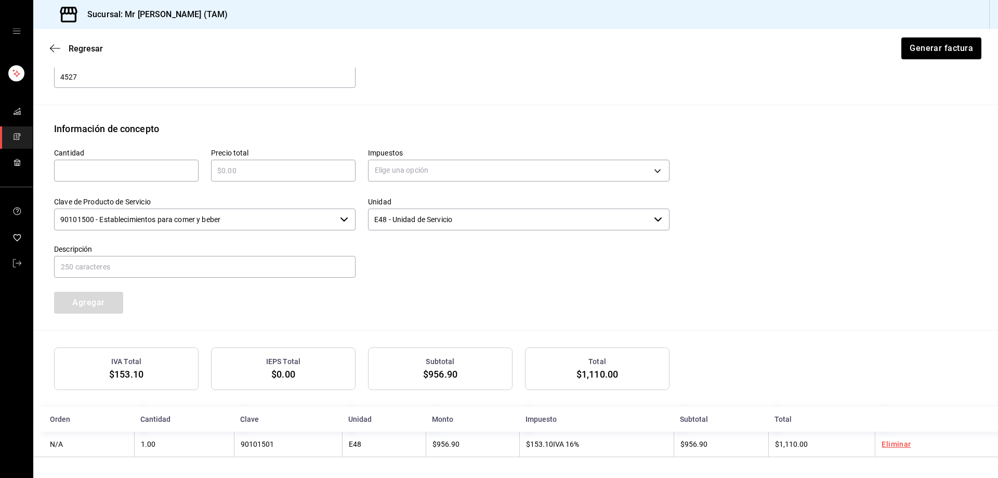
click at [137, 166] on div "​" at bounding box center [126, 171] width 144 height 22
type input "1"
type input "$111"
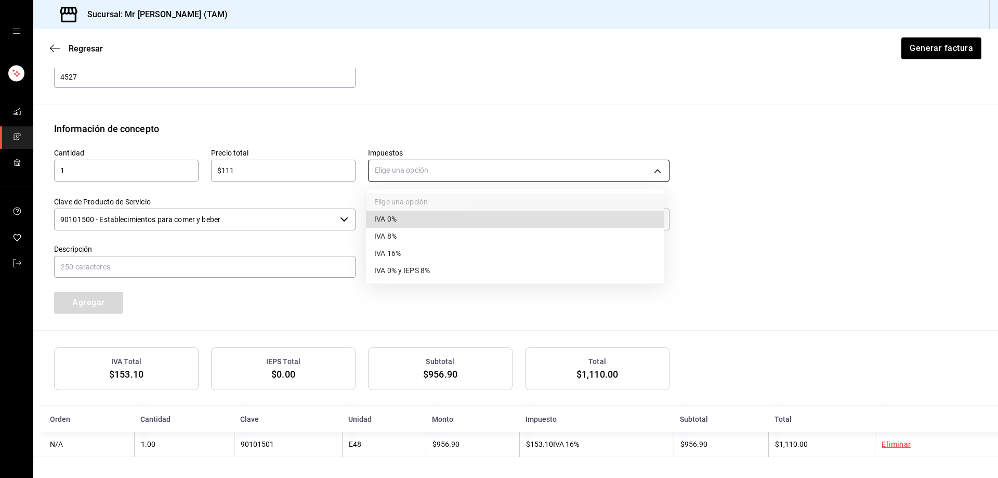
click at [425, 176] on body "Sucursal: Mr Smoky (TAM) Regresar Generar factura Emisor Perfil fiscal LARISSA …" at bounding box center [499, 239] width 998 height 478
click at [412, 215] on li "IVA 0%" at bounding box center [515, 218] width 298 height 17
type input "IVA_0"
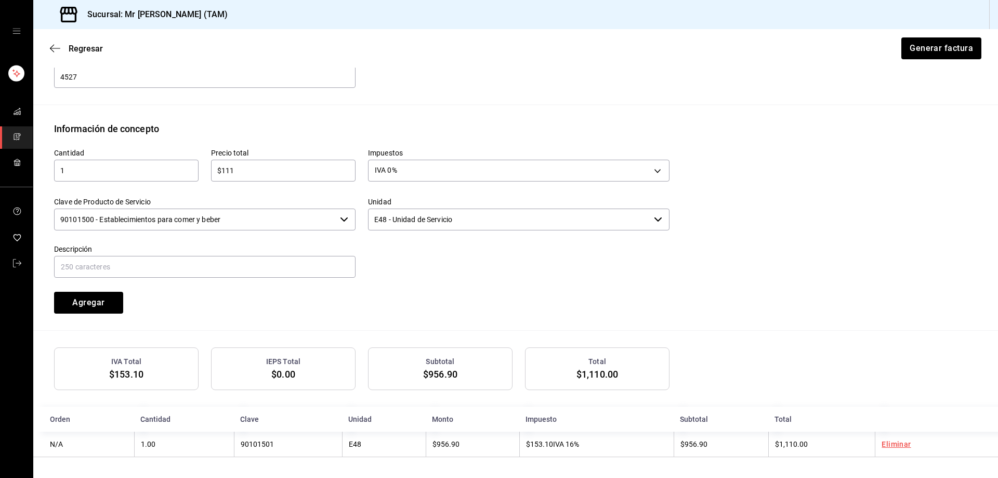
click at [265, 222] on input "90101500 - Establecimientos para comer y beber" at bounding box center [195, 219] width 282 height 22
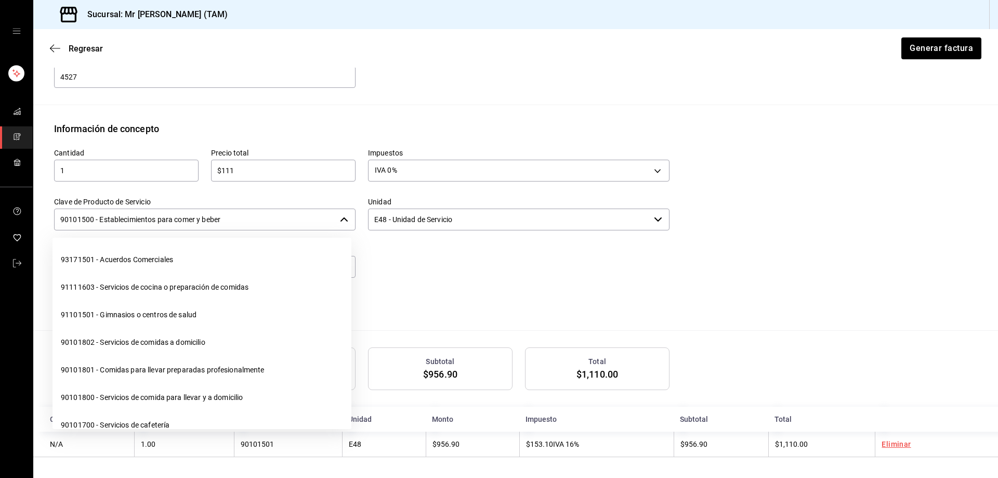
click at [265, 222] on input "90101500 - Establecimientos para comer y beber" at bounding box center [195, 219] width 282 height 22
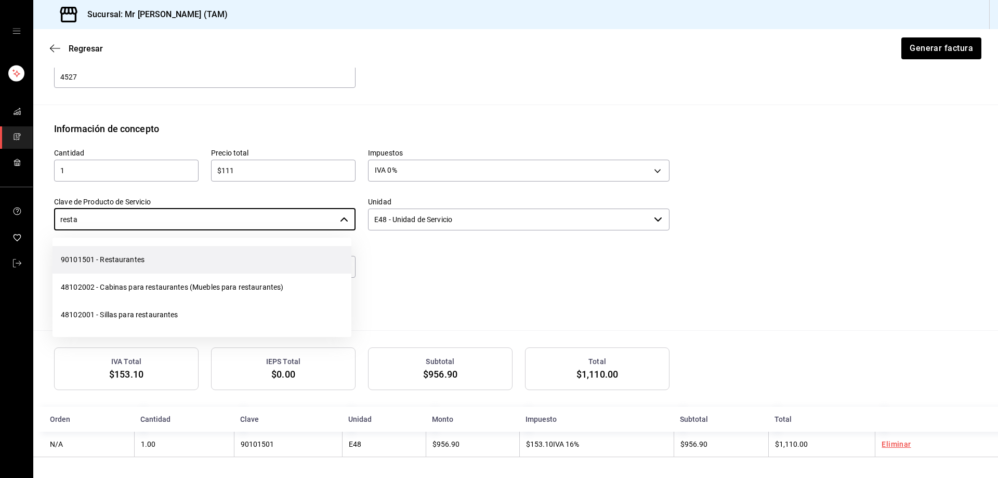
click at [222, 250] on li "90101501 - Restaurantes" at bounding box center [201, 260] width 299 height 28
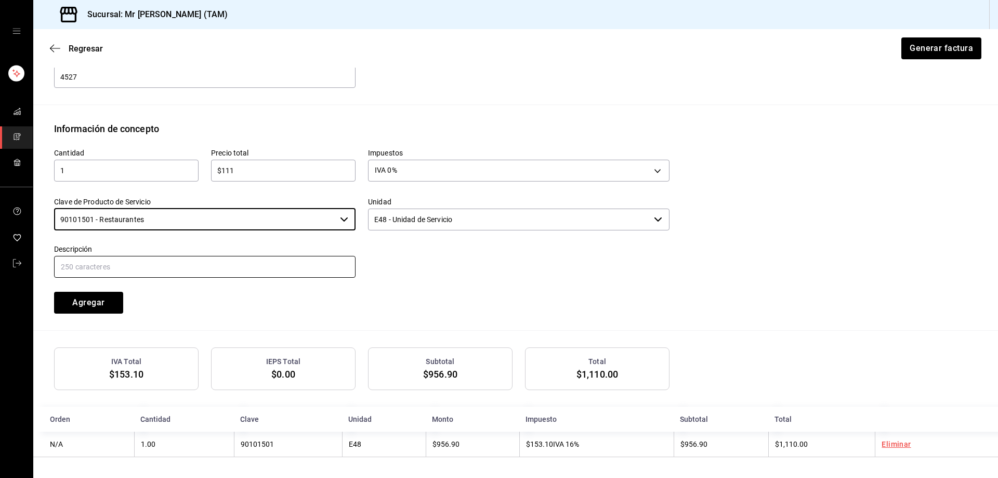
type input "90101501 - Restaurantes"
click at [204, 275] on input "text" at bounding box center [204, 267] width 301 height 22
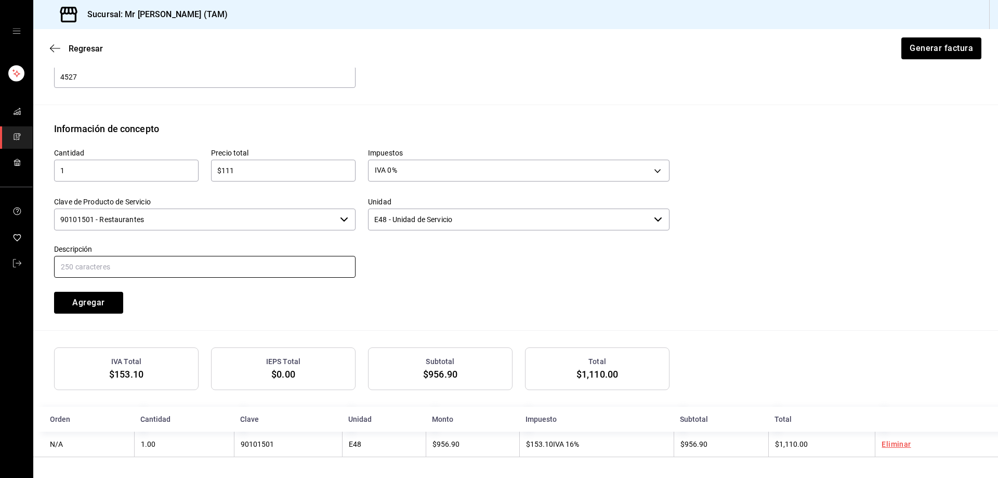
type input "PROPINA"
click at [87, 300] on button "Agregar" at bounding box center [88, 303] width 69 height 22
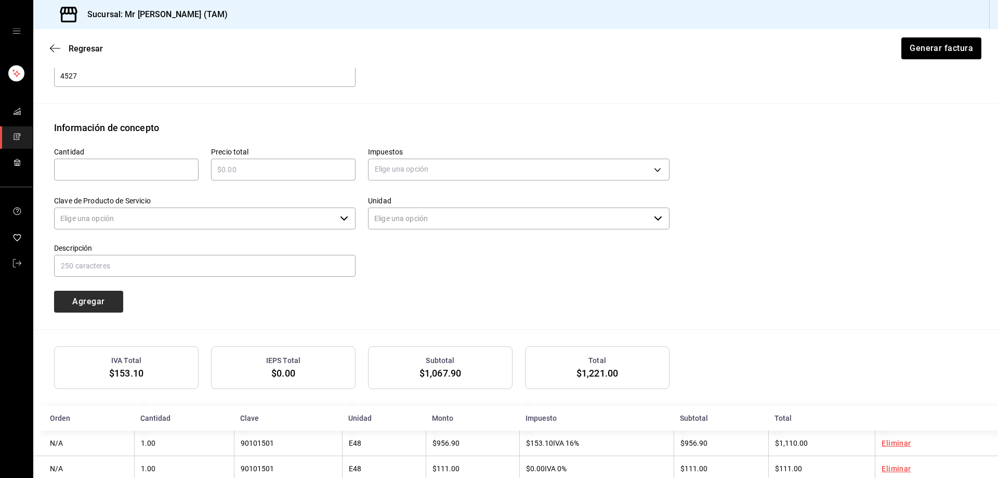
type input "90101500 - Establecimientos para comer y beber"
type input "E48 - Unidad de Servicio"
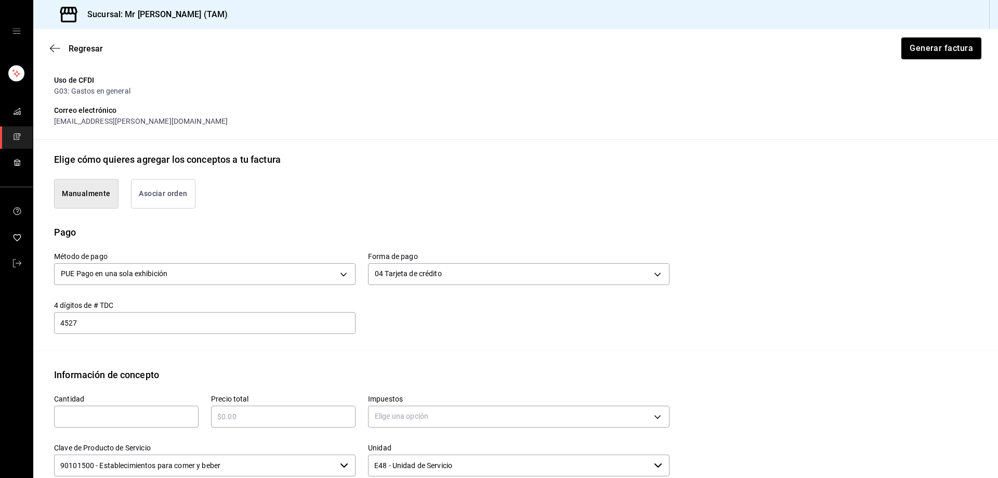
scroll to position [434, 0]
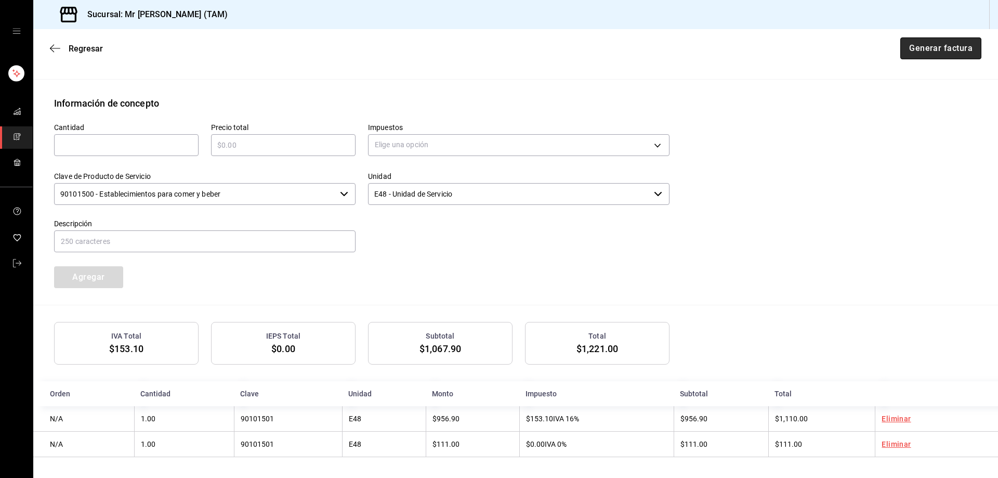
click at [913, 52] on button "Generar factura" at bounding box center [940, 48] width 81 height 22
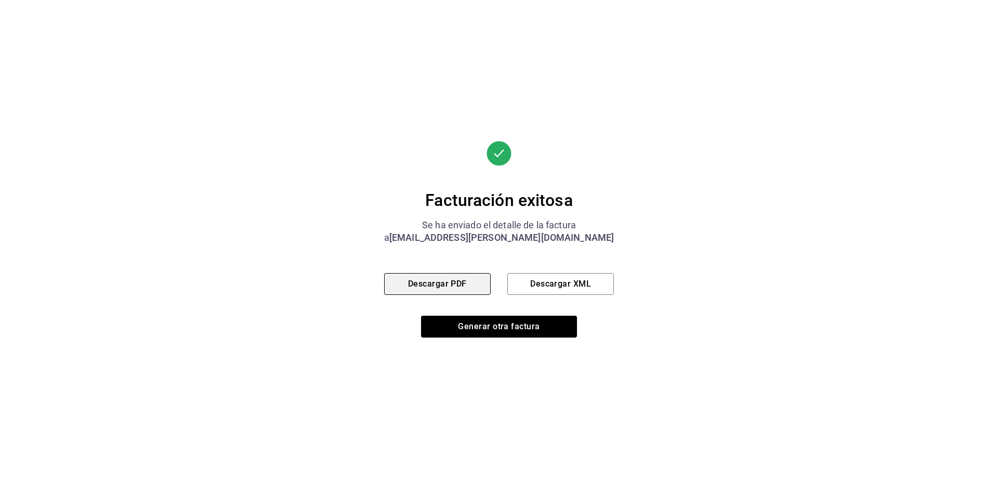
click at [455, 285] on button "Descargar PDF" at bounding box center [437, 284] width 107 height 22
click at [556, 280] on button "Descargar XML" at bounding box center [560, 284] width 107 height 22
